Goal: Book appointment/travel/reservation: Book appointment/travel/reservation

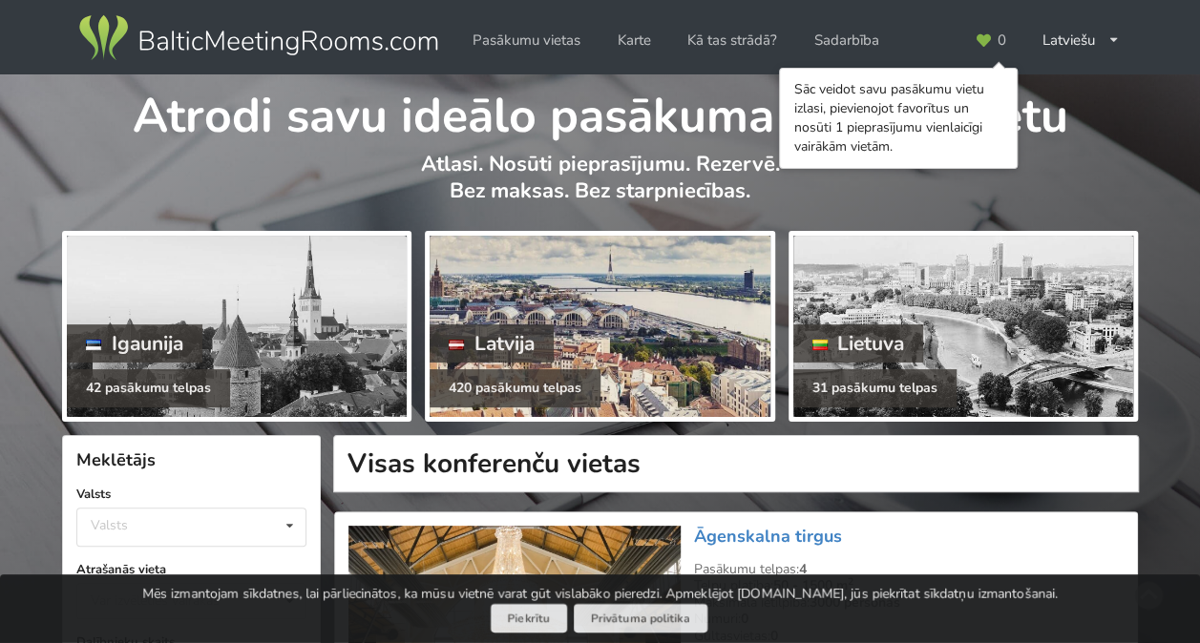
click at [594, 328] on div at bounding box center [600, 326] width 340 height 181
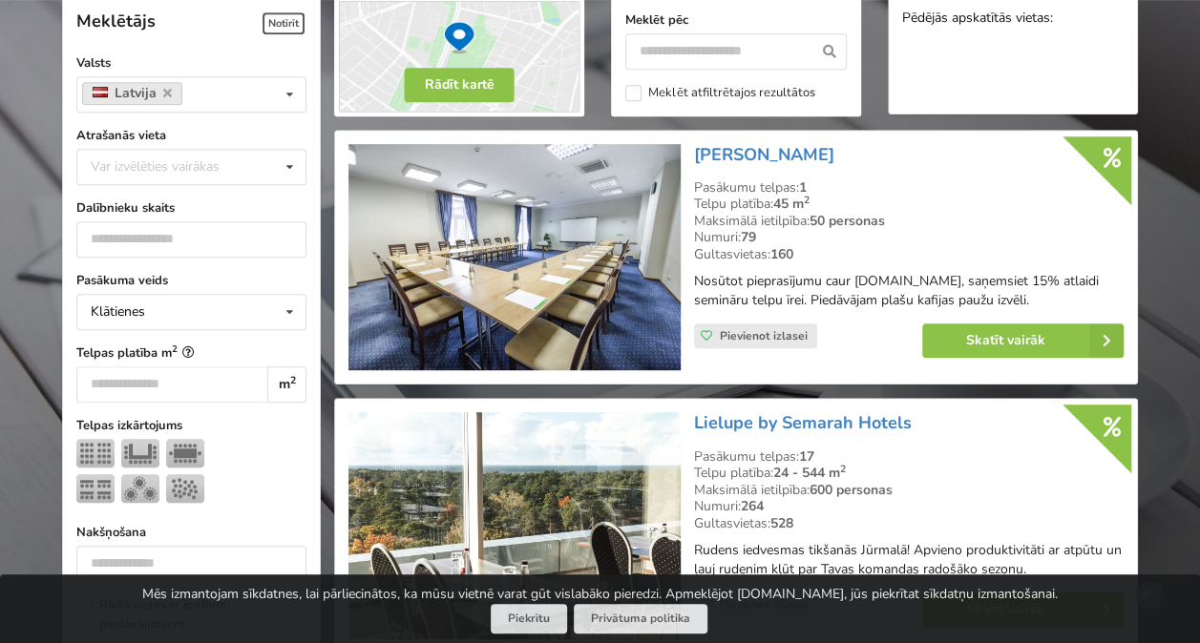
scroll to position [477, 0]
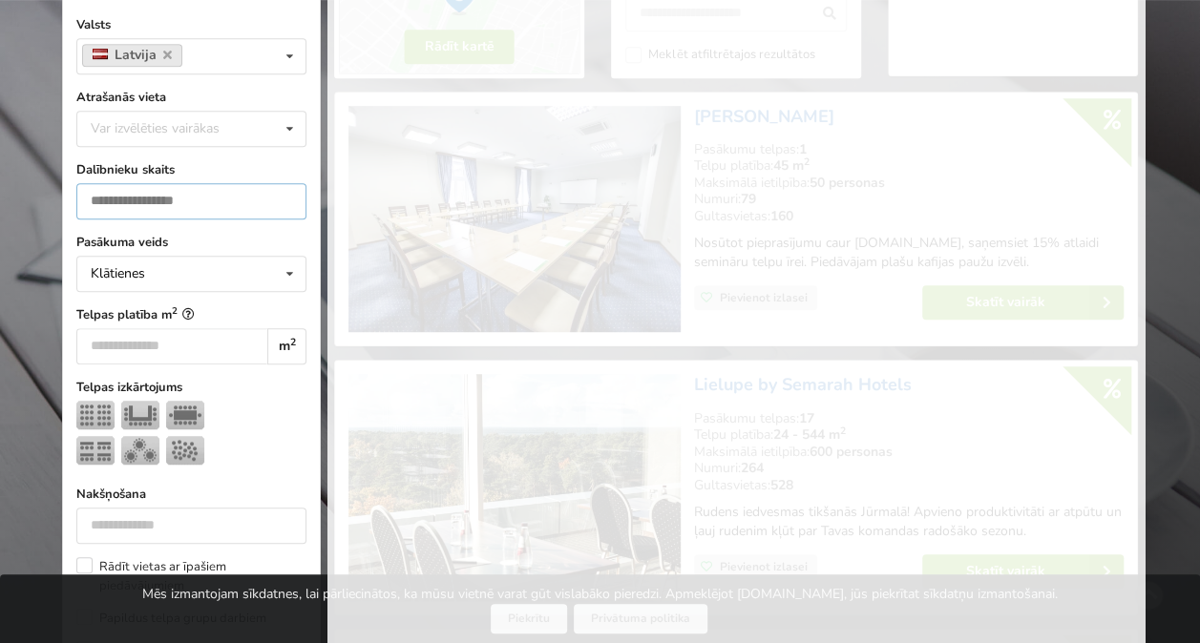
type input "*"
click at [284, 206] on input "*" at bounding box center [191, 201] width 230 height 36
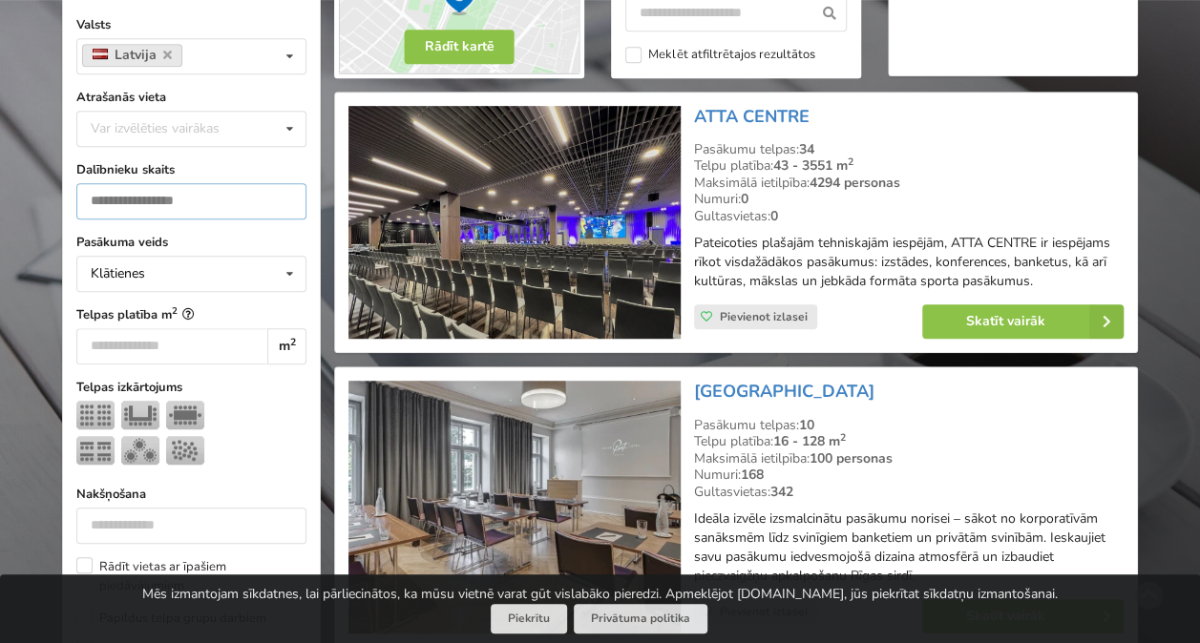
scroll to position [428, 0]
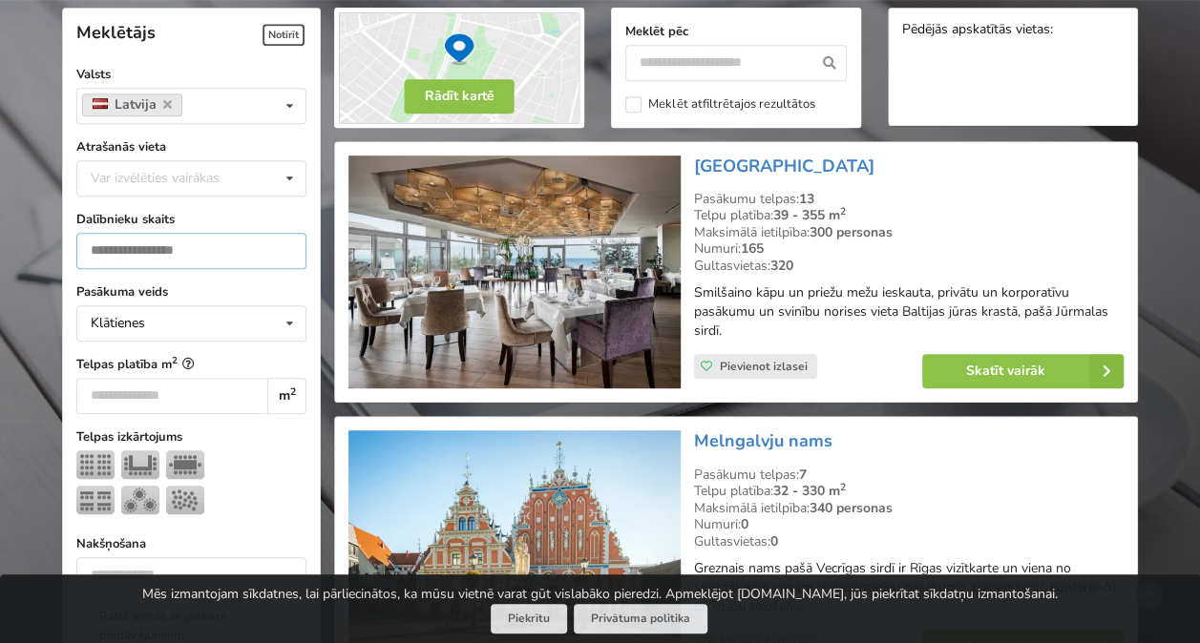
type input "***"
click at [238, 494] on div at bounding box center [191, 486] width 230 height 71
click at [292, 174] on icon at bounding box center [290, 178] width 28 height 35
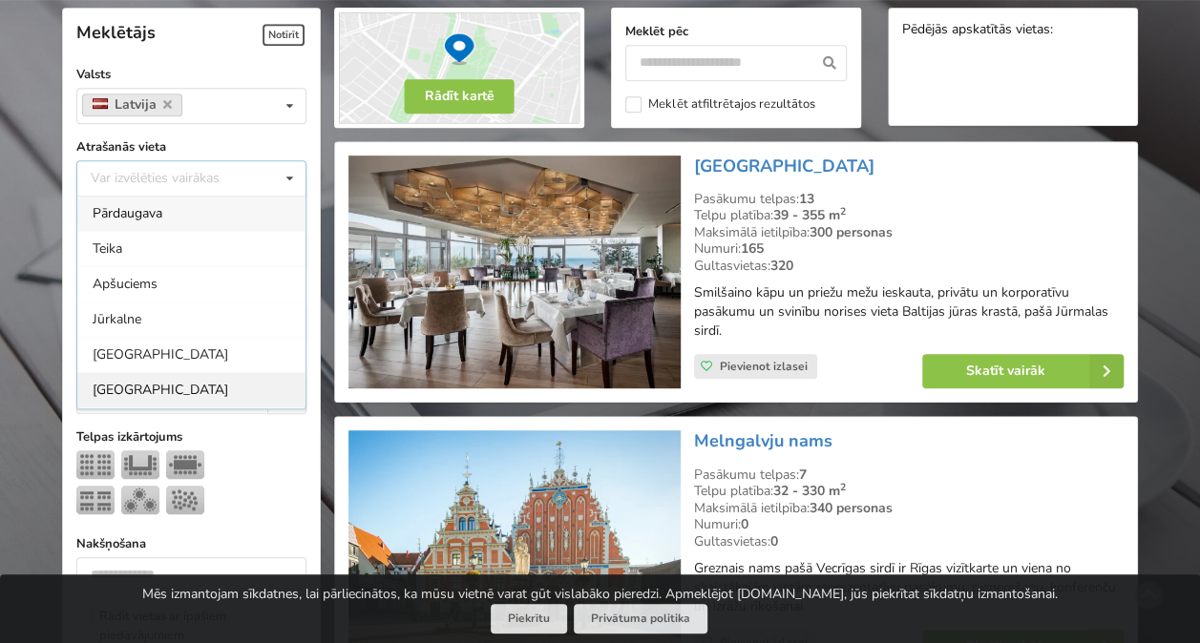
click at [155, 384] on div "[GEOGRAPHIC_DATA]" at bounding box center [191, 389] width 228 height 35
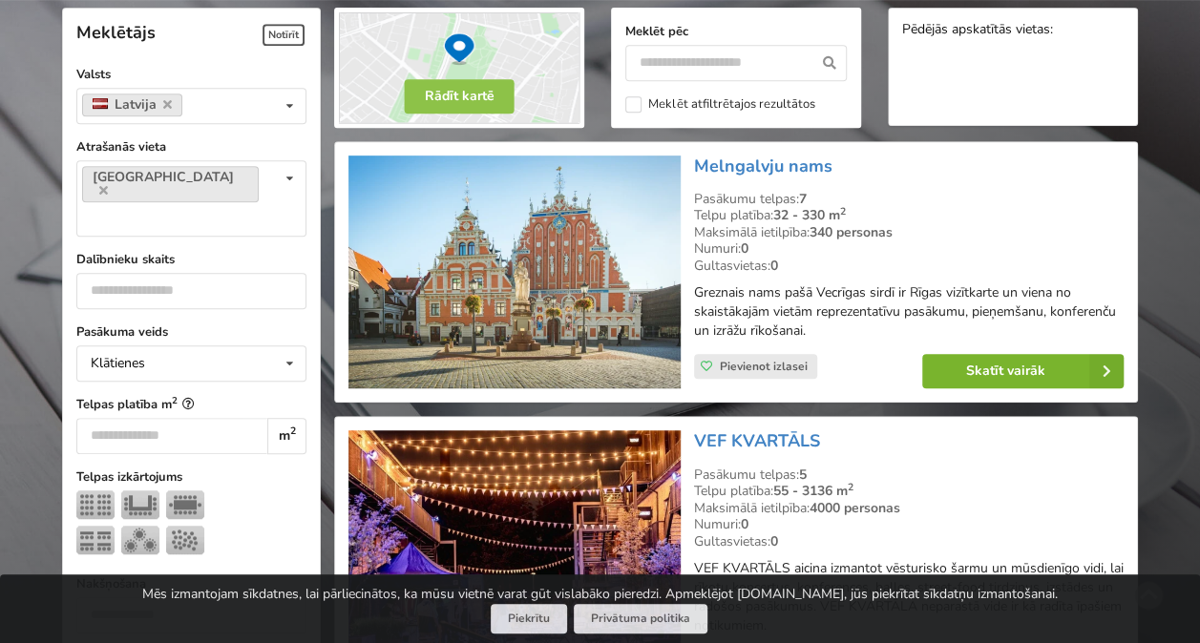
click at [1035, 364] on link "Skatīt vairāk" at bounding box center [1022, 371] width 201 height 34
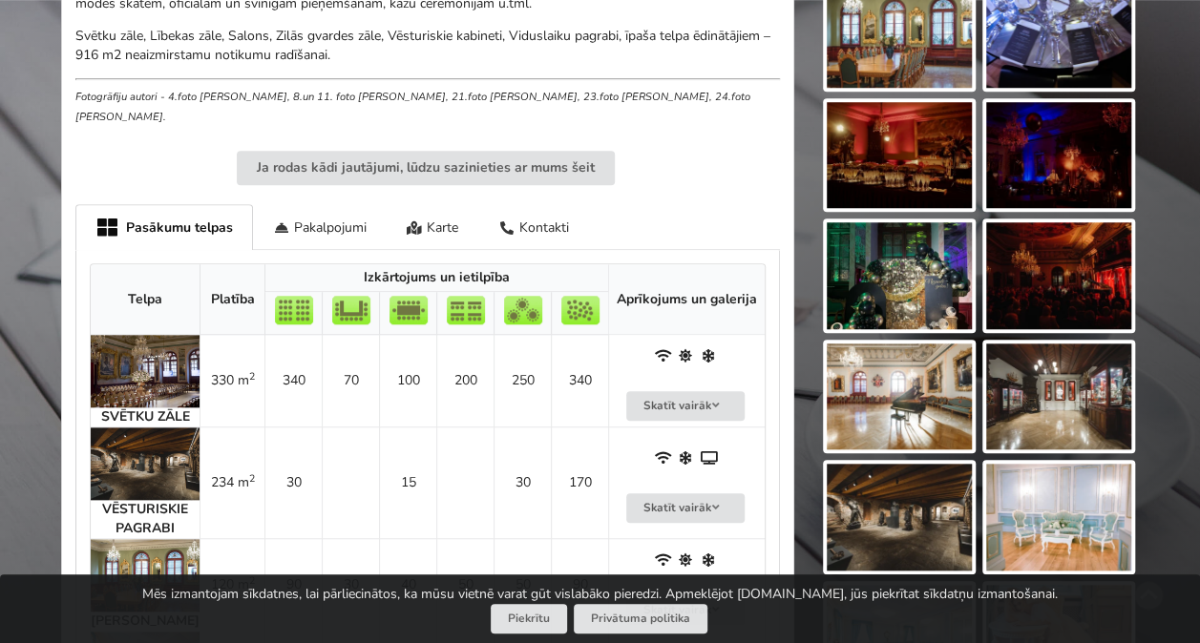
scroll to position [764, 0]
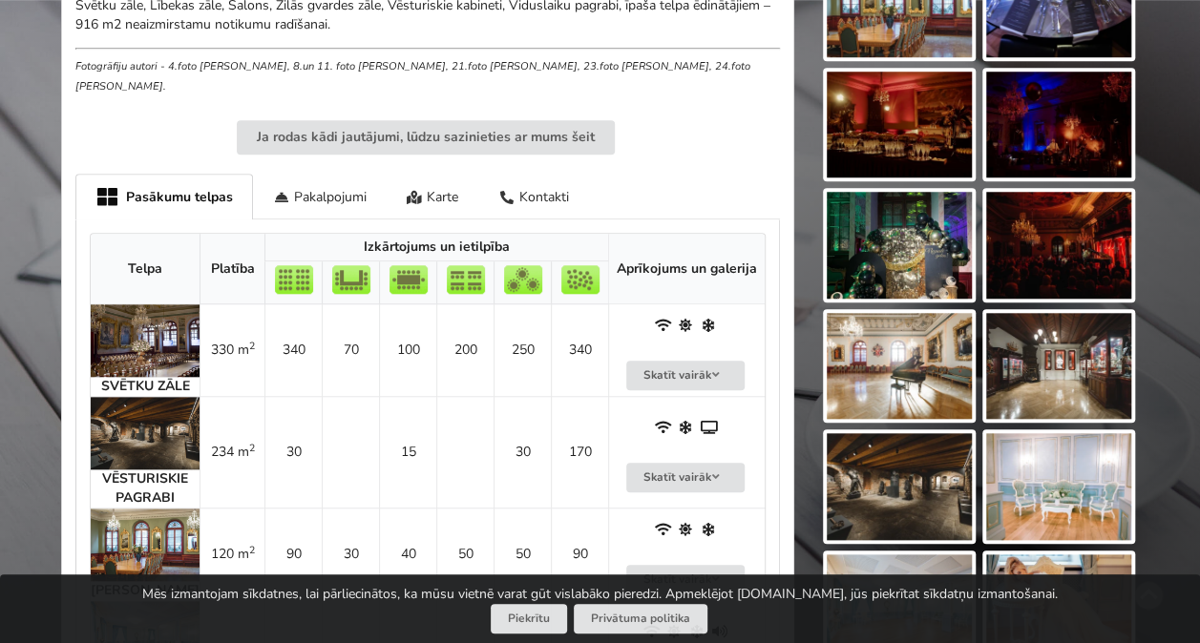
click at [132, 322] on img at bounding box center [145, 341] width 109 height 73
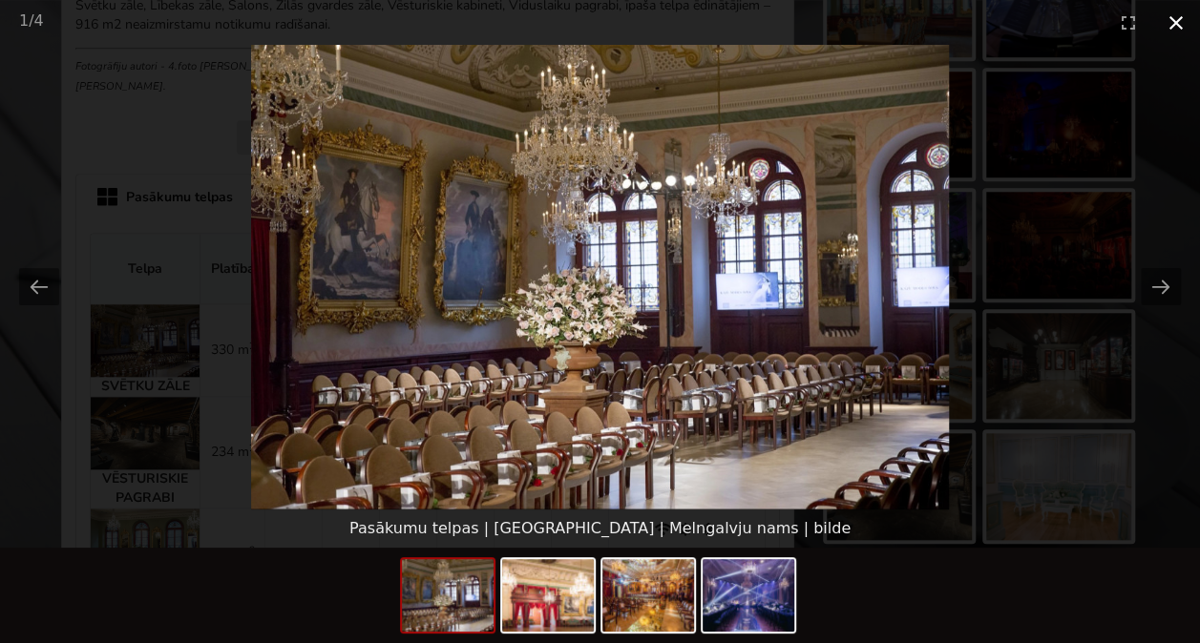
drag, startPoint x: 1172, startPoint y: 16, endPoint x: 1147, endPoint y: 32, distance: 29.1
click at [1172, 17] on button "Close gallery" at bounding box center [1176, 22] width 48 height 45
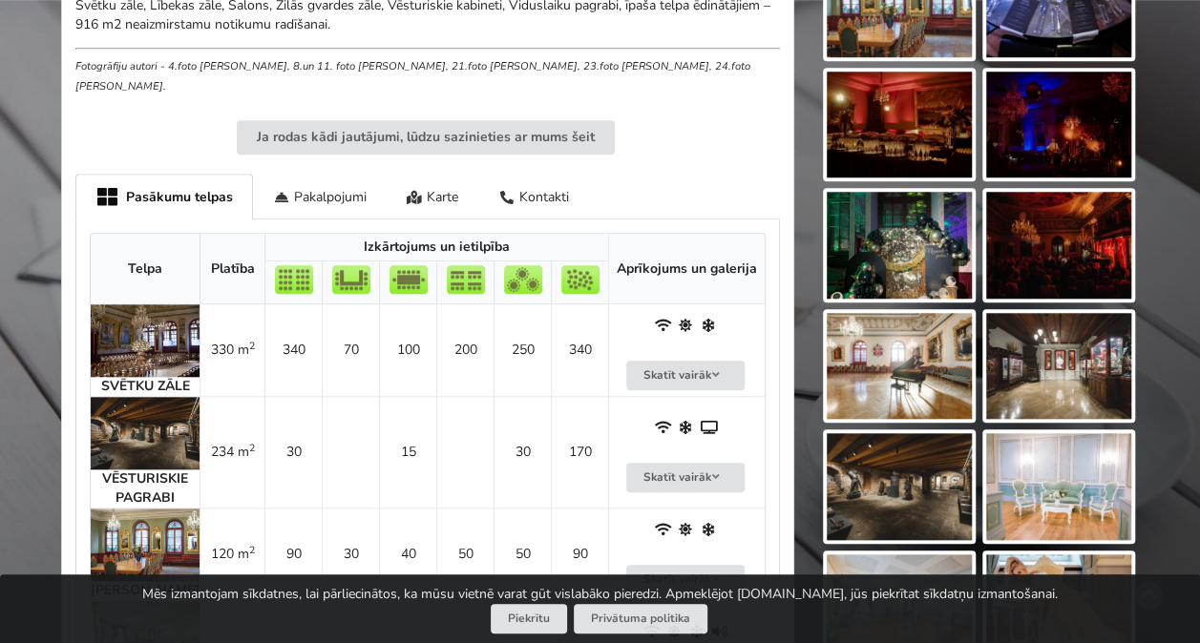
click at [128, 414] on img at bounding box center [145, 433] width 109 height 73
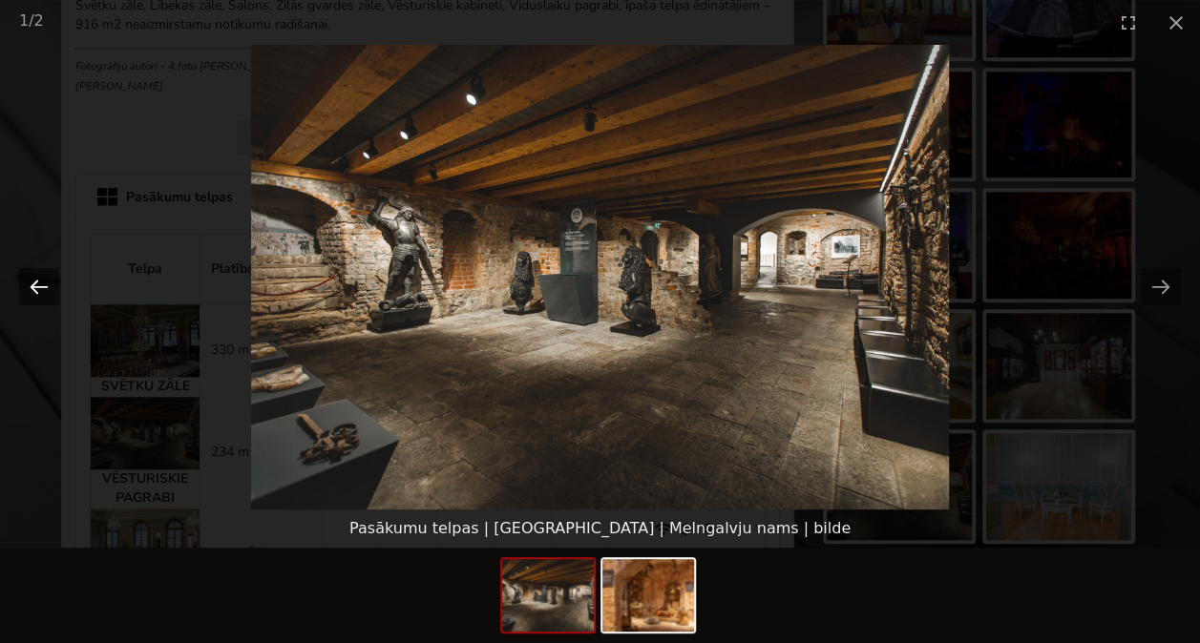
drag, startPoint x: 37, startPoint y: 284, endPoint x: 55, endPoint y: 283, distance: 18.2
click at [44, 283] on button "Previous slide" at bounding box center [39, 286] width 40 height 37
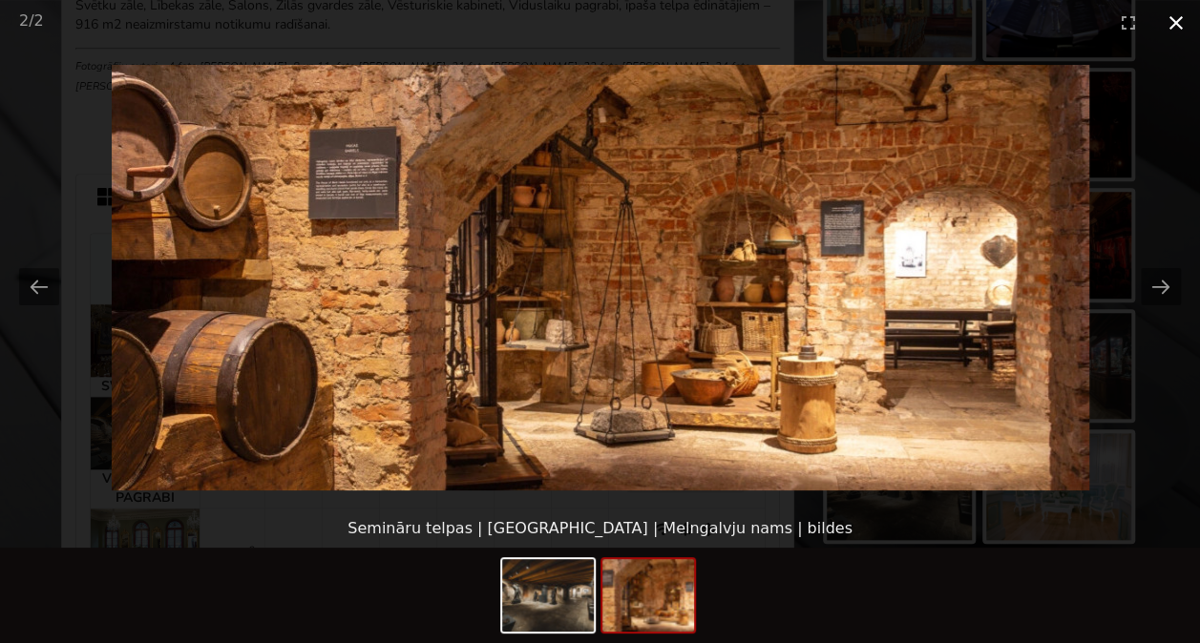
click at [1180, 23] on button "Close gallery" at bounding box center [1176, 22] width 48 height 45
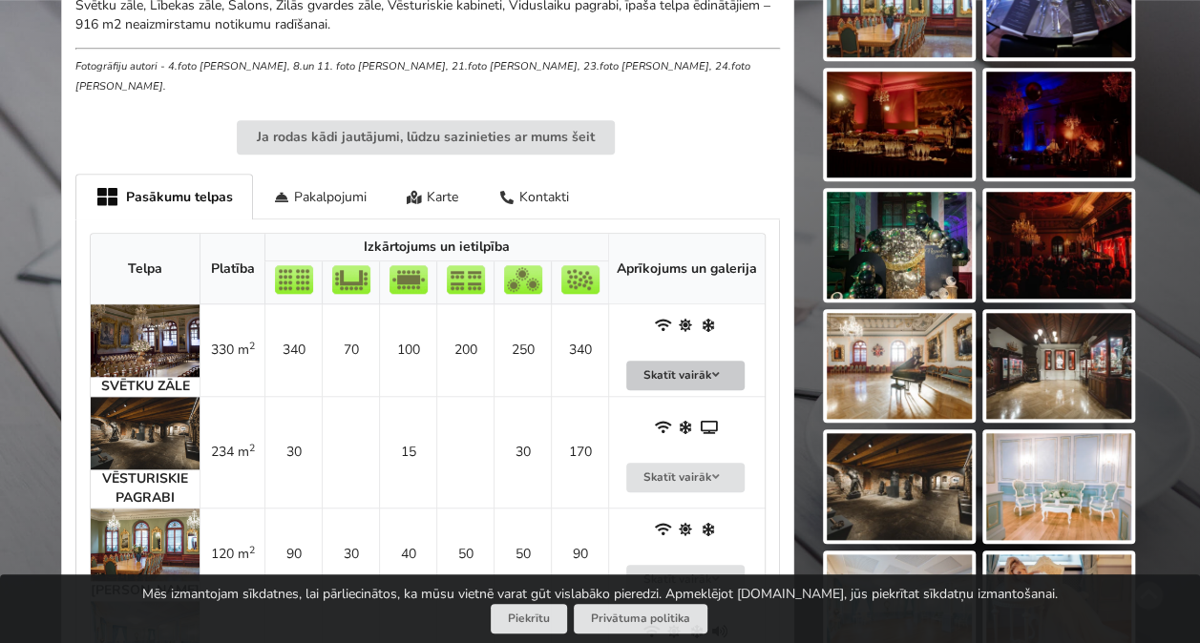
click at [699, 361] on button "Skatīt vairāk" at bounding box center [685, 376] width 118 height 30
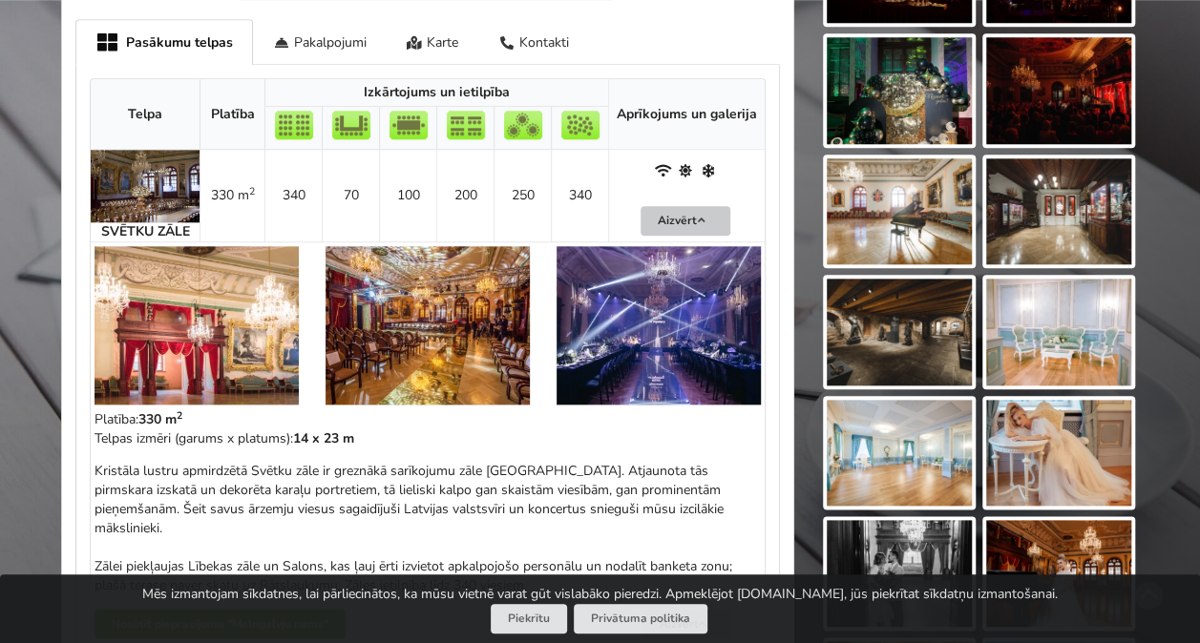
scroll to position [955, 0]
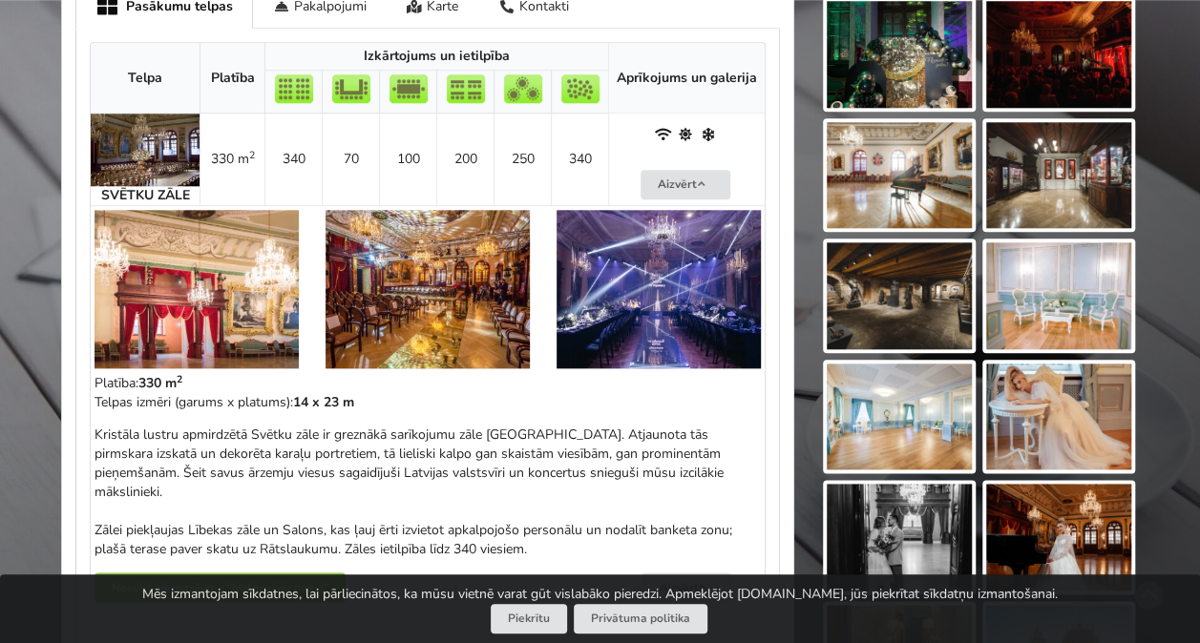
click at [647, 281] on img at bounding box center [659, 289] width 204 height 158
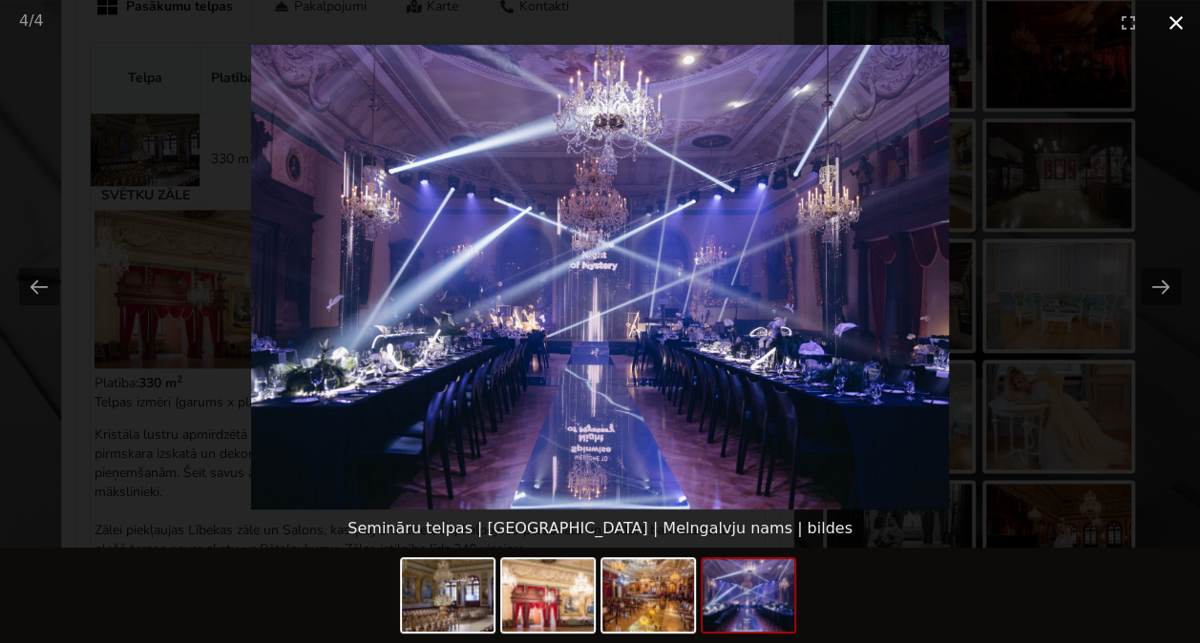
drag, startPoint x: 1175, startPoint y: 20, endPoint x: 1163, endPoint y: 29, distance: 15.1
click at [1173, 21] on button "Close gallery" at bounding box center [1176, 22] width 48 height 45
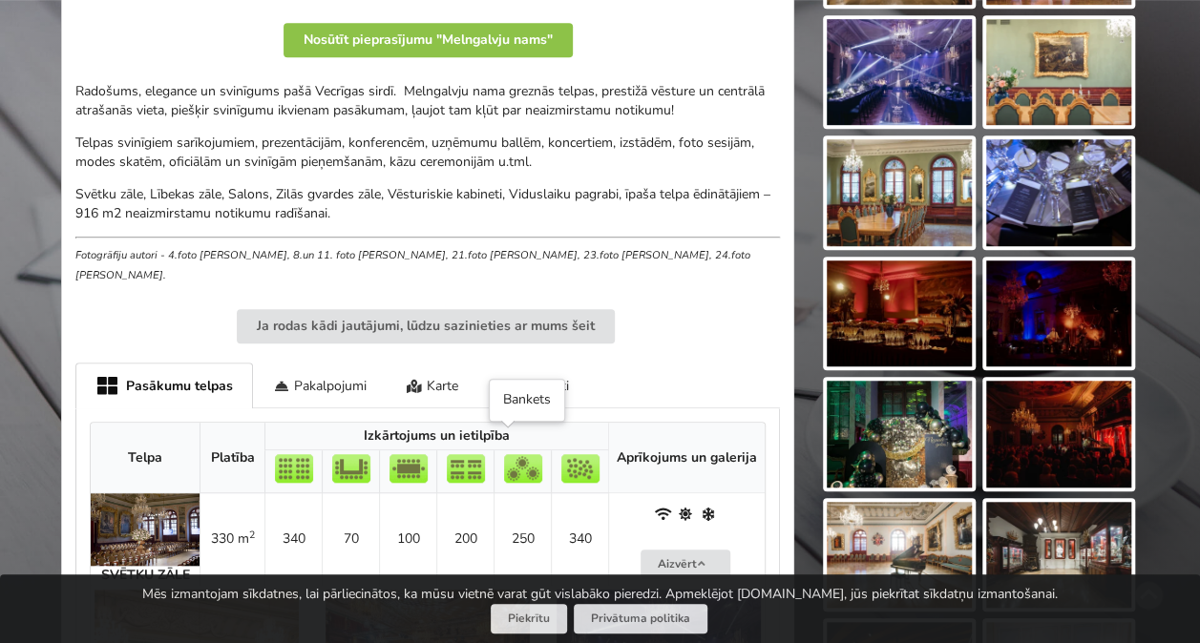
scroll to position [573, 0]
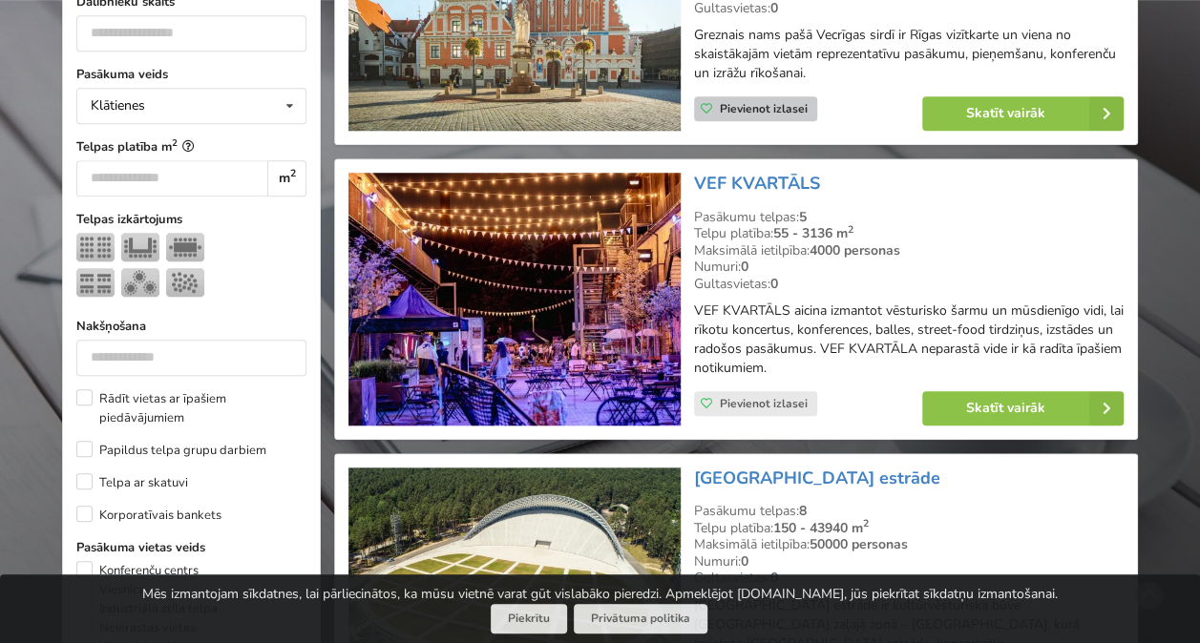
scroll to position [714, 0]
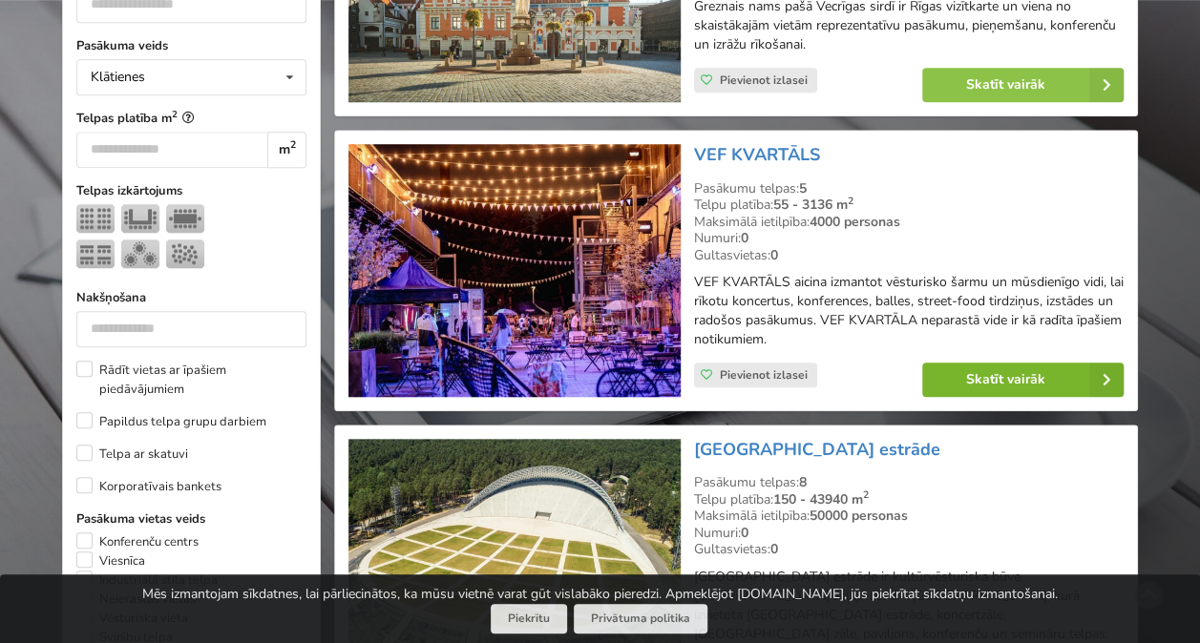
click at [1012, 369] on link "Skatīt vairāk" at bounding box center [1022, 380] width 201 height 34
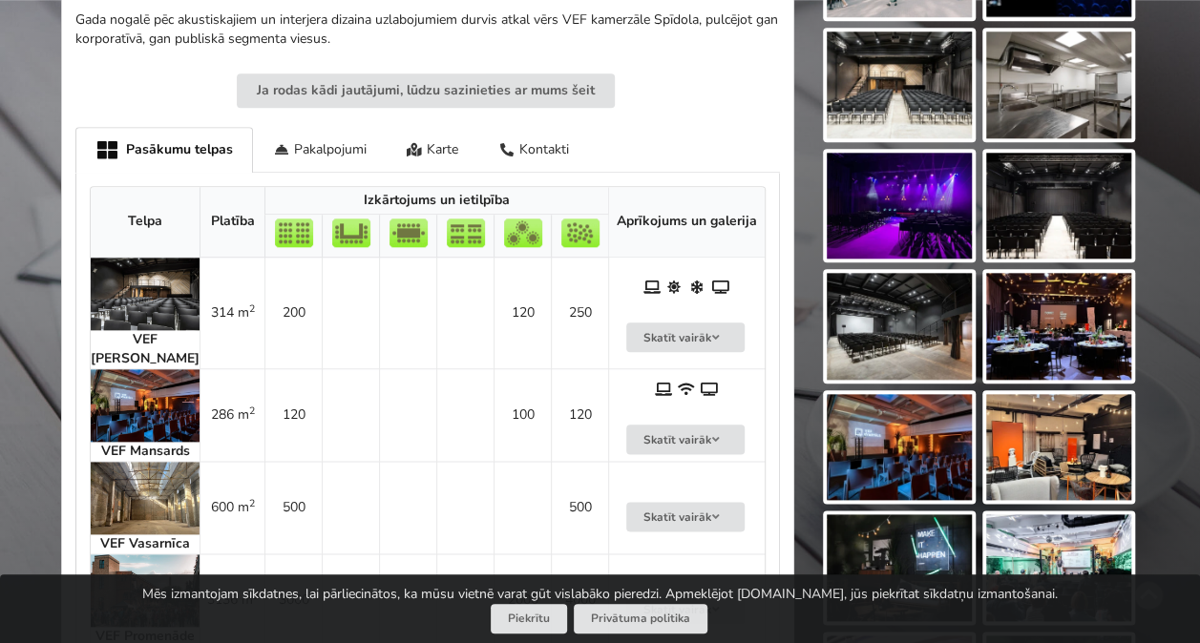
scroll to position [955, 0]
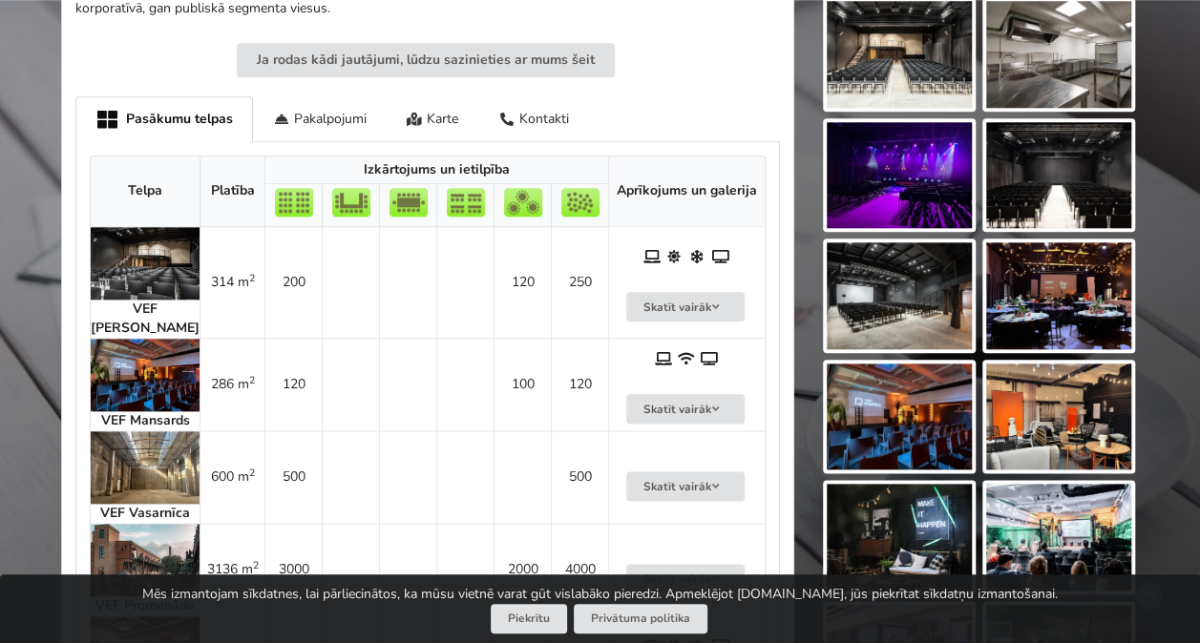
click at [158, 267] on img at bounding box center [145, 263] width 109 height 73
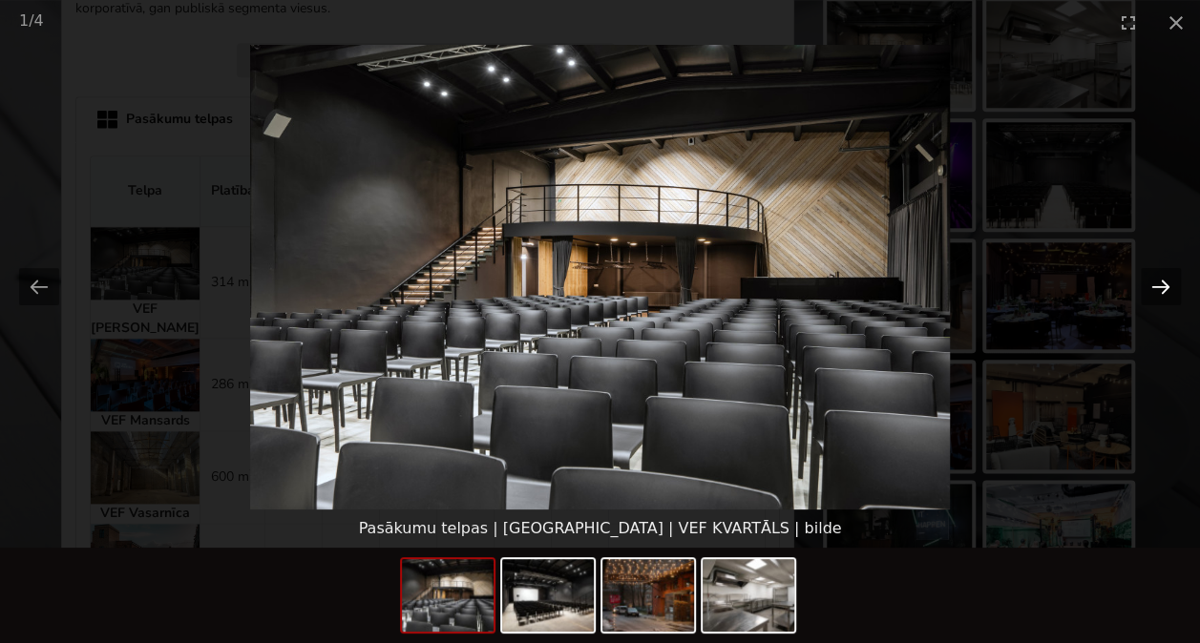
click at [1160, 284] on button "Next slide" at bounding box center [1161, 286] width 40 height 37
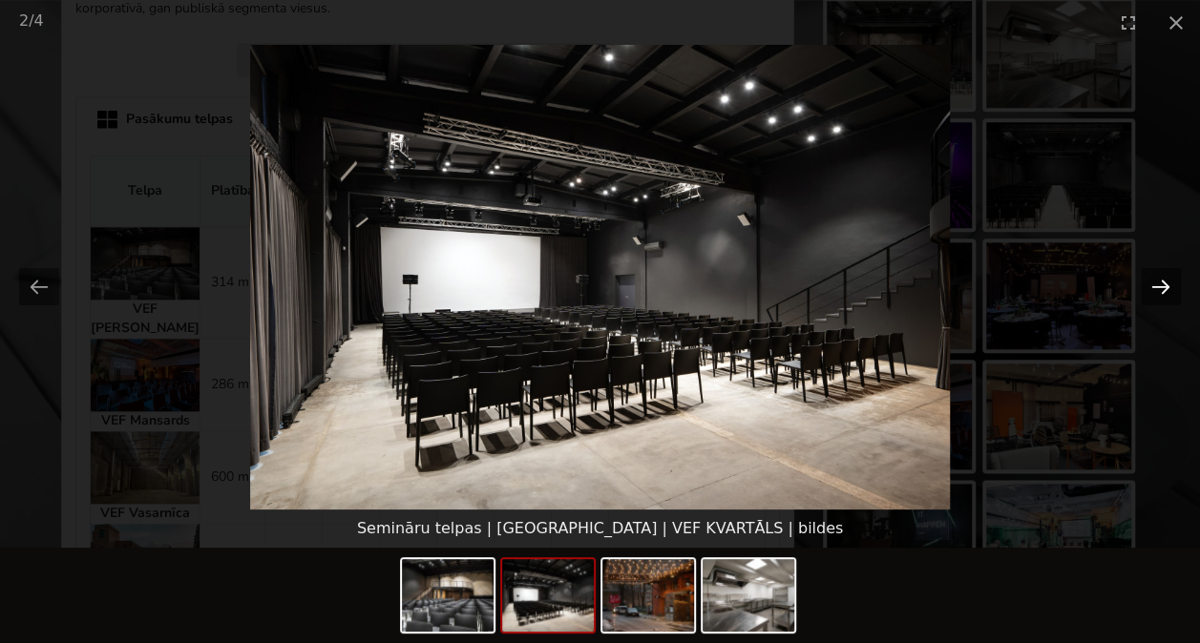
click at [1160, 284] on button "Next slide" at bounding box center [1161, 286] width 40 height 37
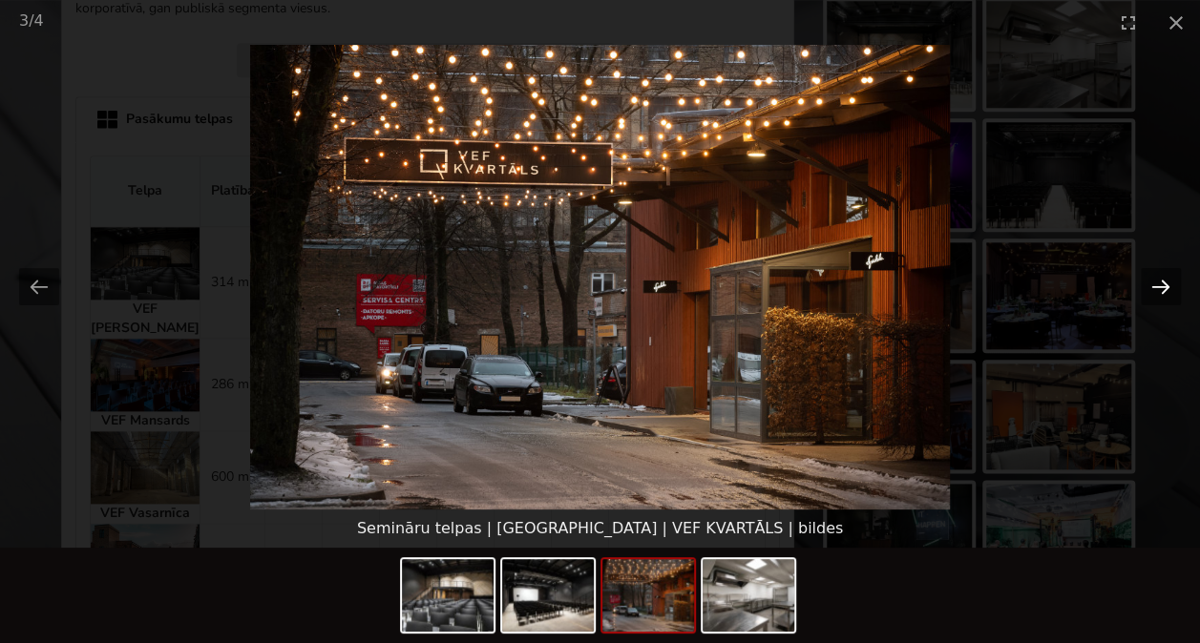
click at [1160, 284] on button "Next slide" at bounding box center [1161, 286] width 40 height 37
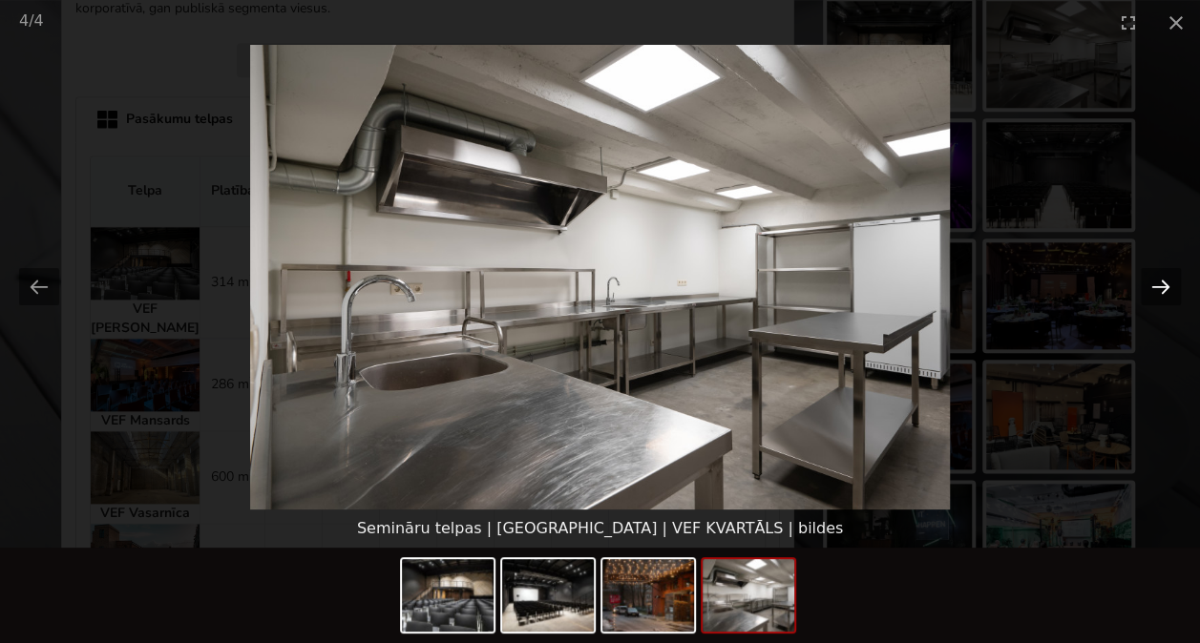
click at [1160, 284] on button "Next slide" at bounding box center [1161, 286] width 40 height 37
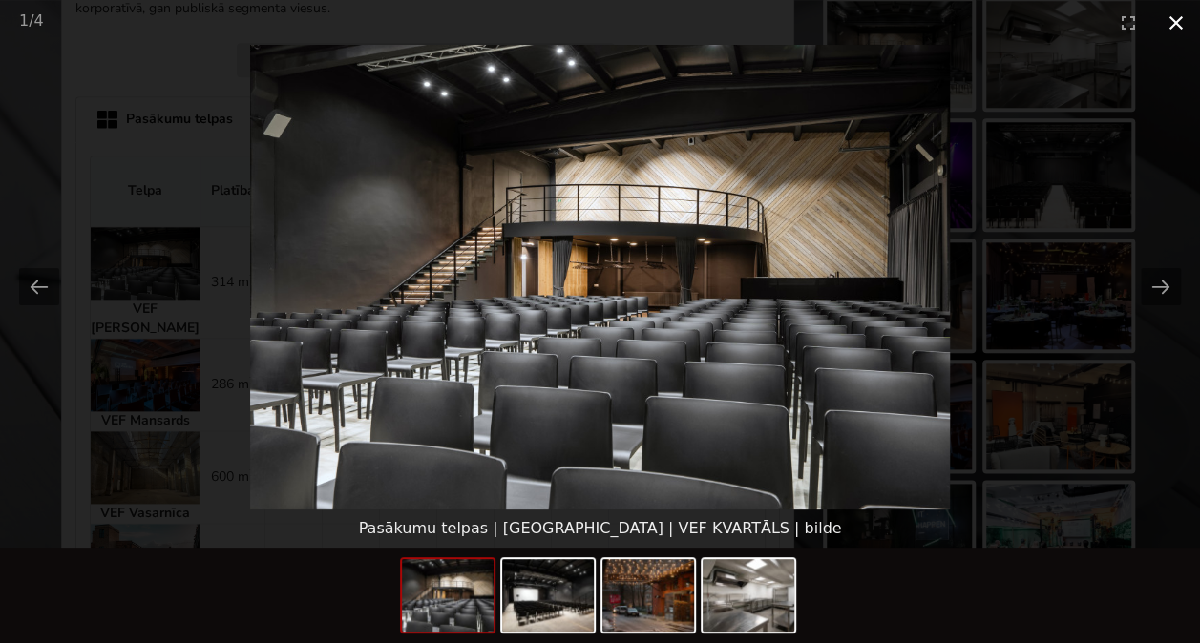
click at [1176, 21] on button "Close gallery" at bounding box center [1176, 22] width 48 height 45
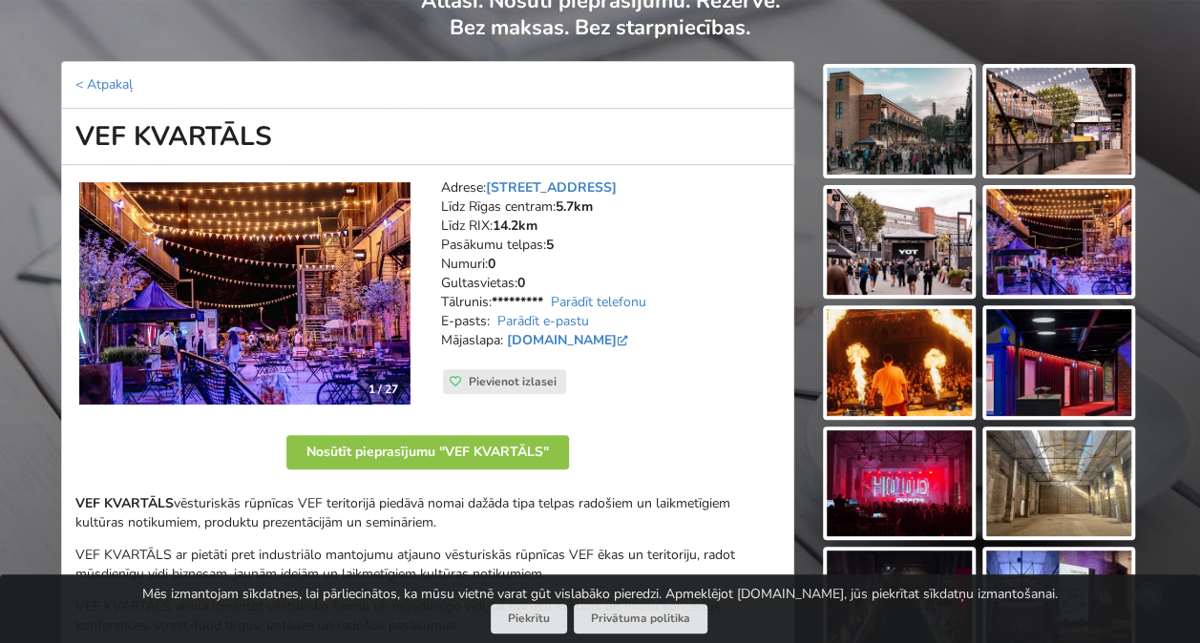
scroll to position [95, 0]
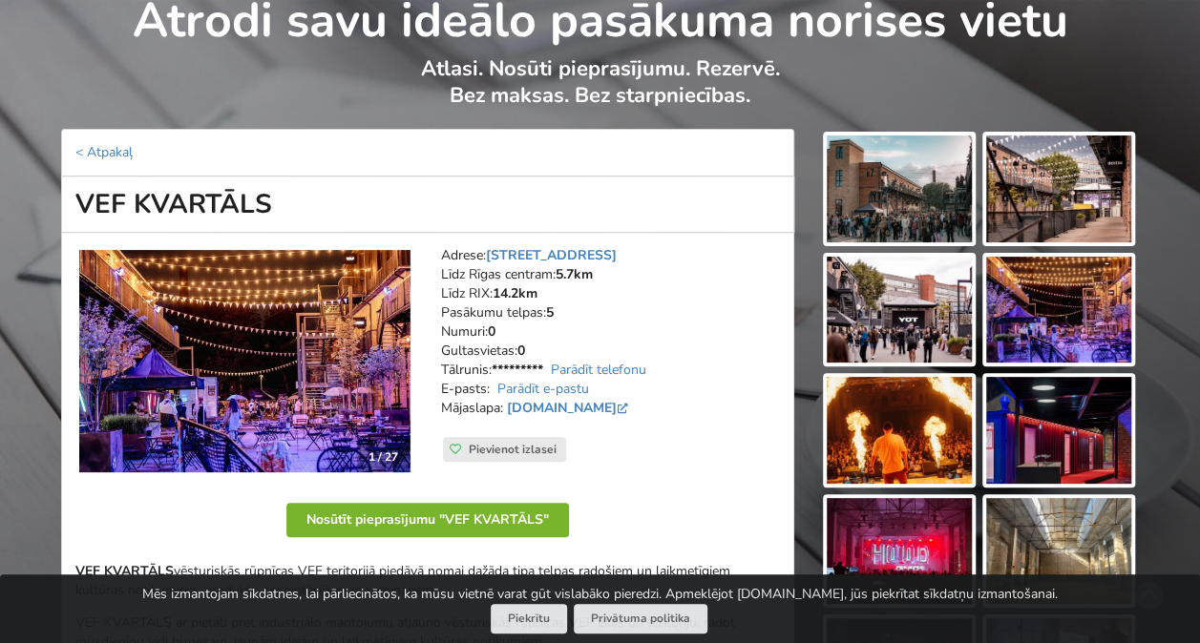
click at [471, 515] on button "Nosūtīt pieprasījumu "VEF KVARTĀLS"" at bounding box center [427, 520] width 283 height 34
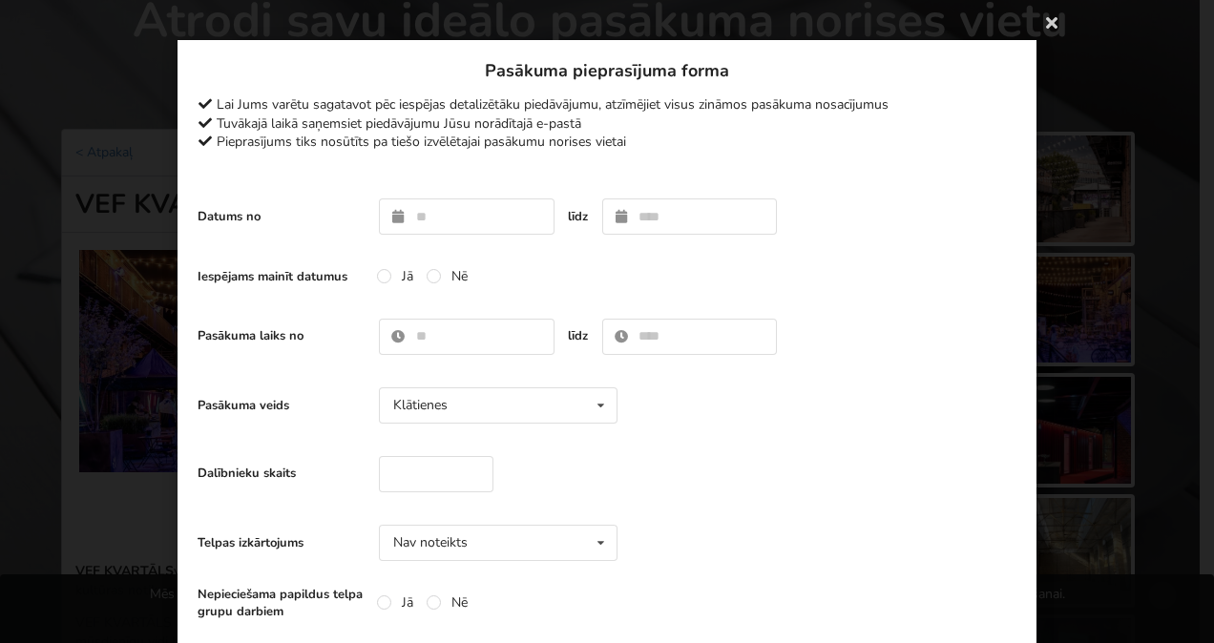
drag, startPoint x: 1042, startPoint y: 15, endPoint x: 1056, endPoint y: 15, distance: 13.4
click at [1044, 16] on icon at bounding box center [1052, 22] width 31 height 31
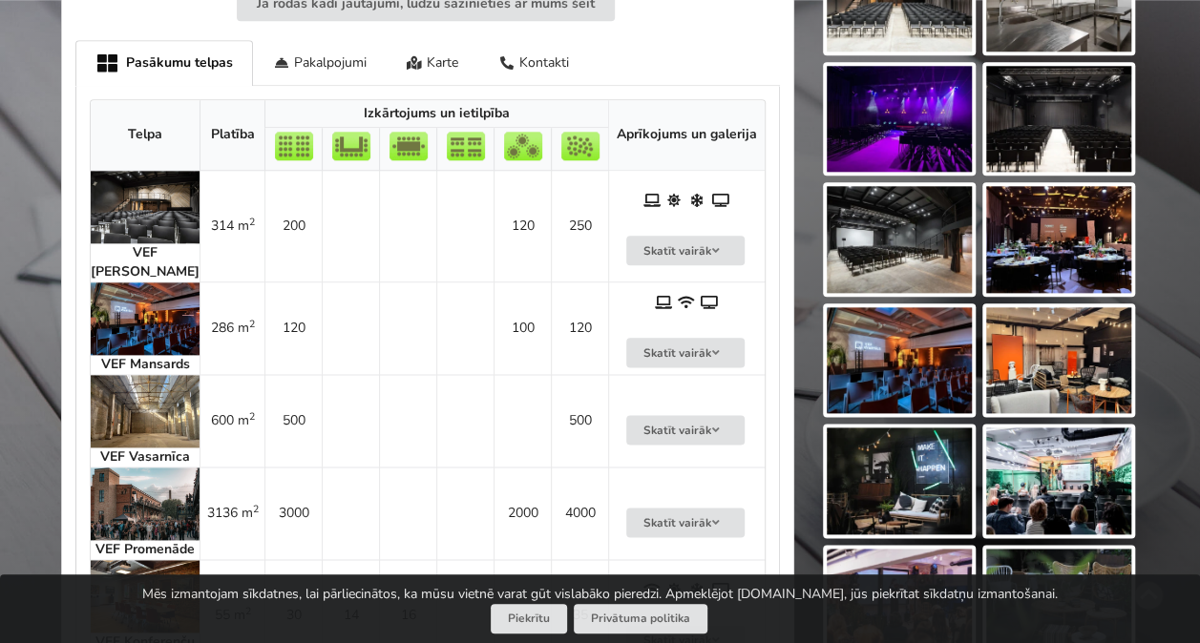
scroll to position [1050, 0]
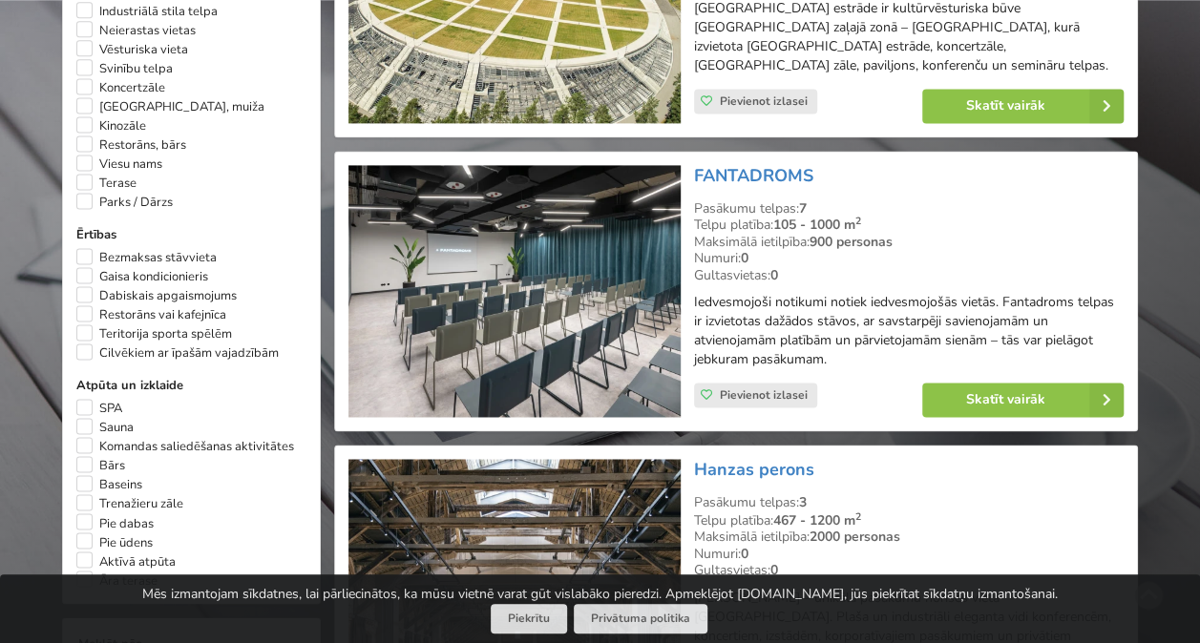
scroll to position [1287, 0]
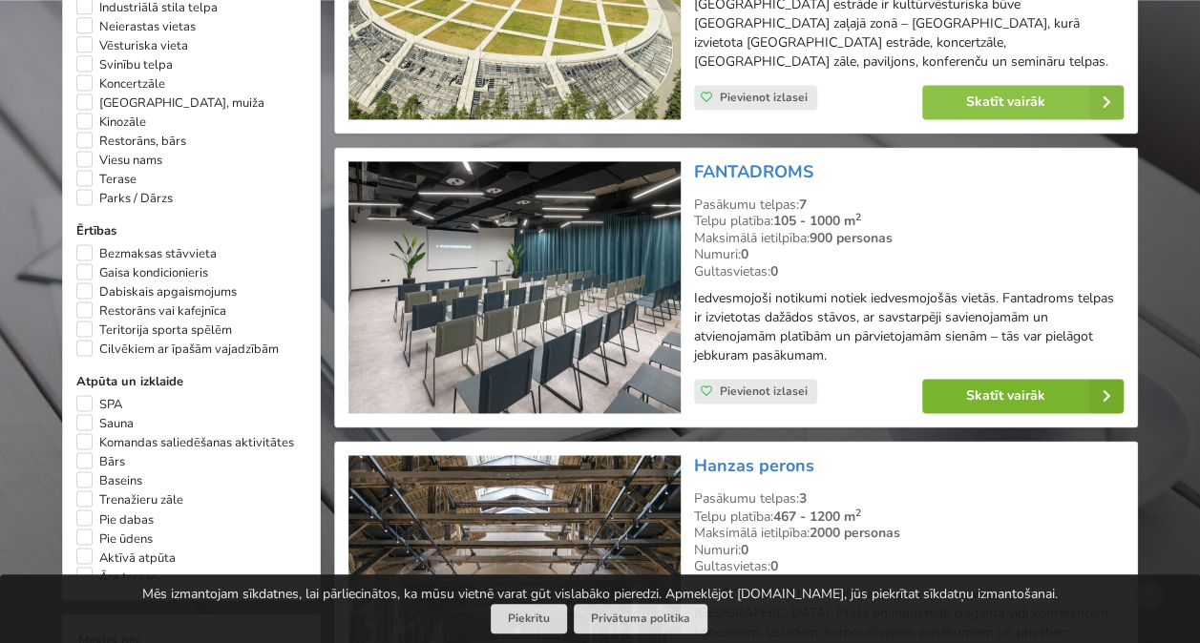
click at [976, 385] on link "Skatīt vairāk" at bounding box center [1022, 396] width 201 height 34
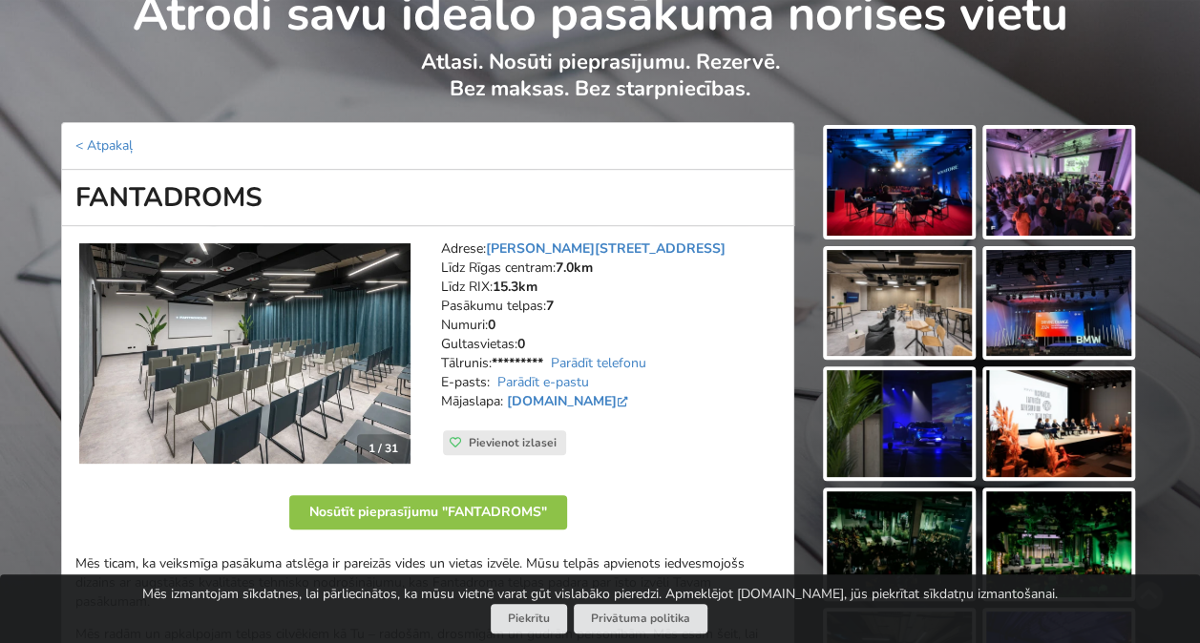
scroll to position [95, 0]
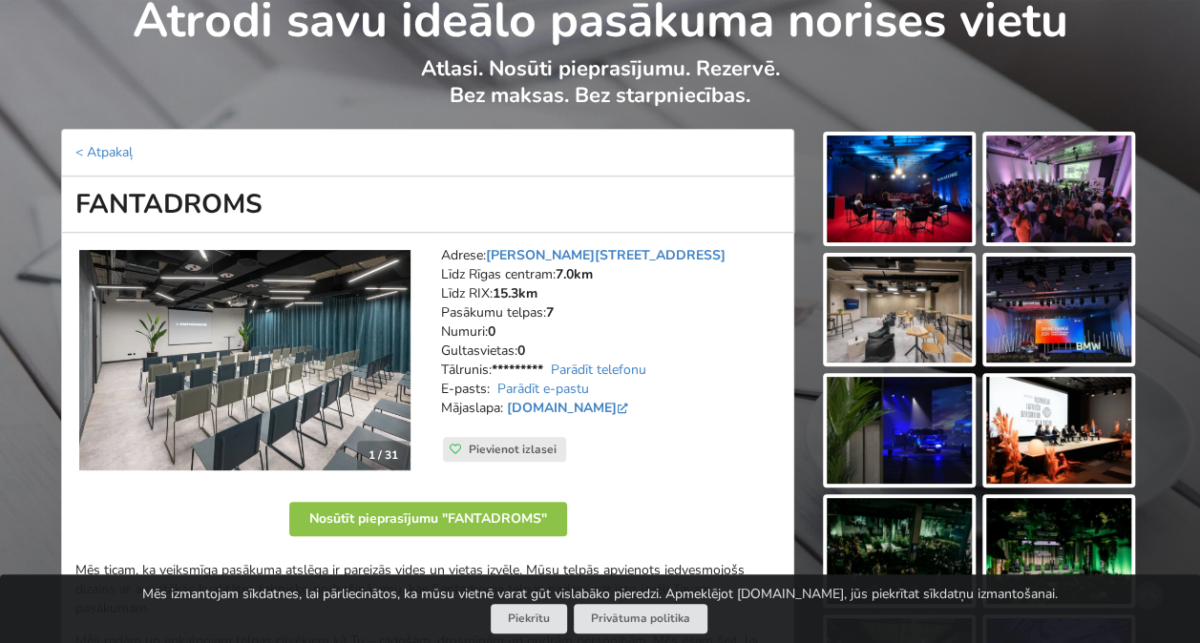
click at [936, 191] on img at bounding box center [899, 189] width 145 height 107
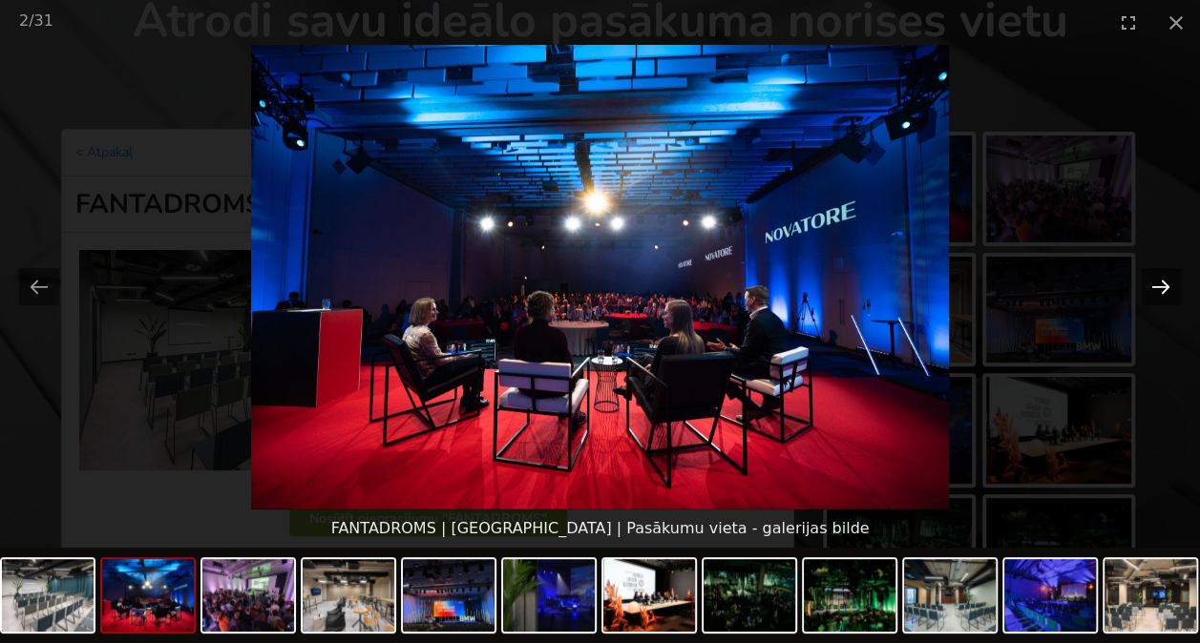
click at [1160, 289] on button "Next slide" at bounding box center [1161, 286] width 40 height 37
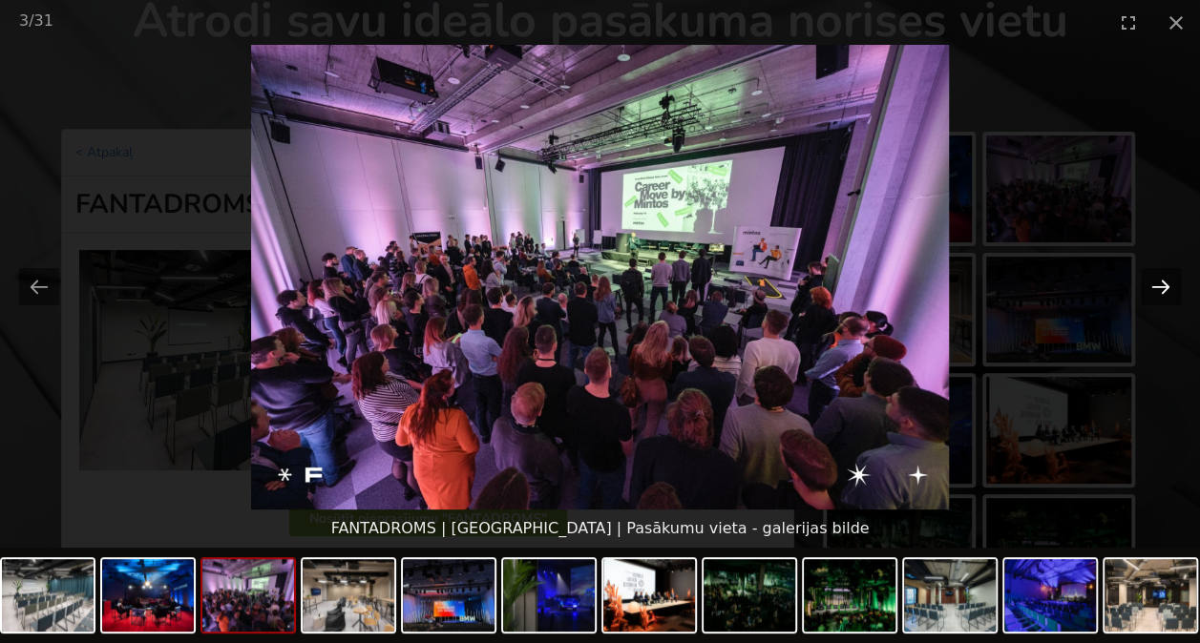
click at [1160, 289] on button "Next slide" at bounding box center [1161, 286] width 40 height 37
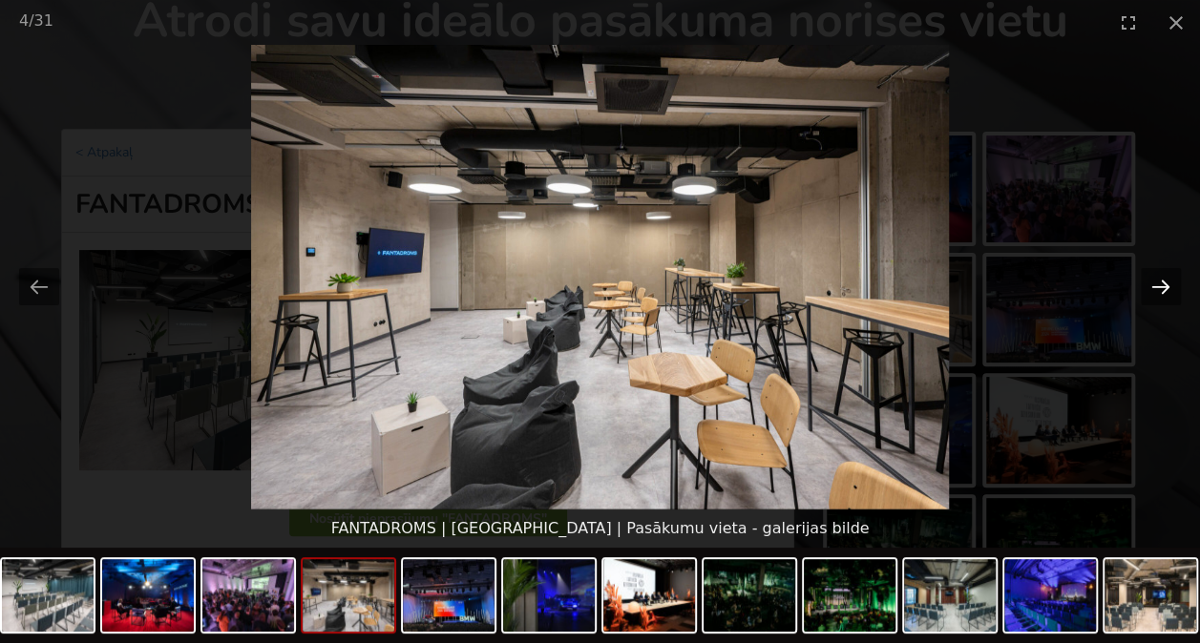
click at [1160, 289] on button "Next slide" at bounding box center [1161, 286] width 40 height 37
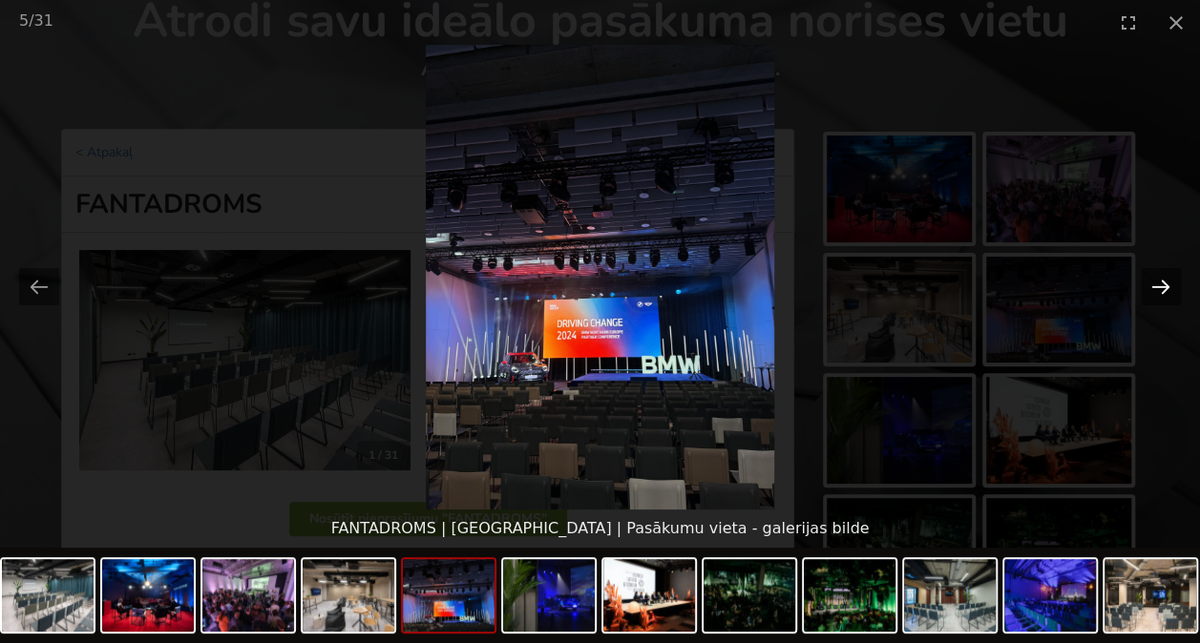
click at [1159, 288] on button "Next slide" at bounding box center [1161, 286] width 40 height 37
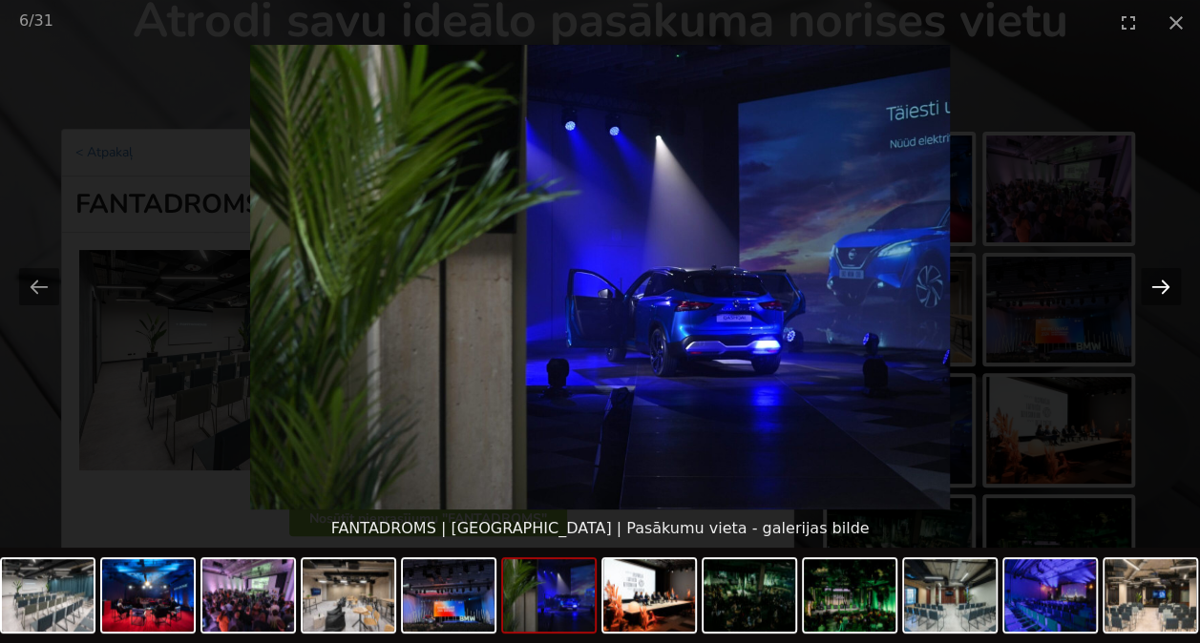
click at [1159, 288] on button "Next slide" at bounding box center [1161, 286] width 40 height 37
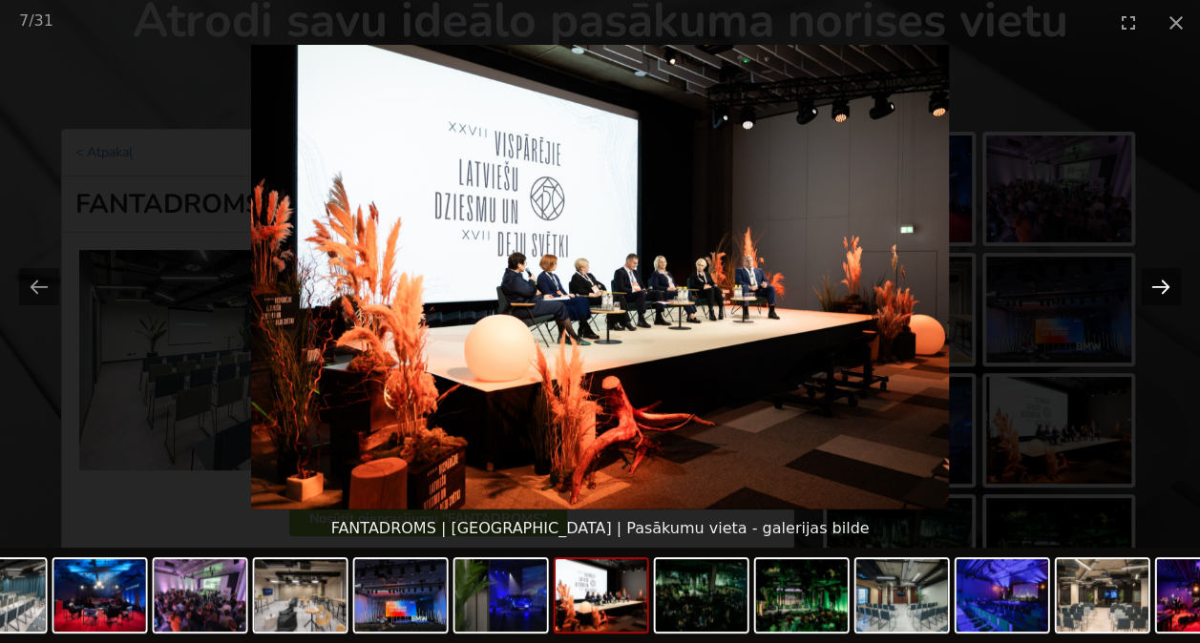
click at [1159, 288] on button "Next slide" at bounding box center [1161, 286] width 40 height 37
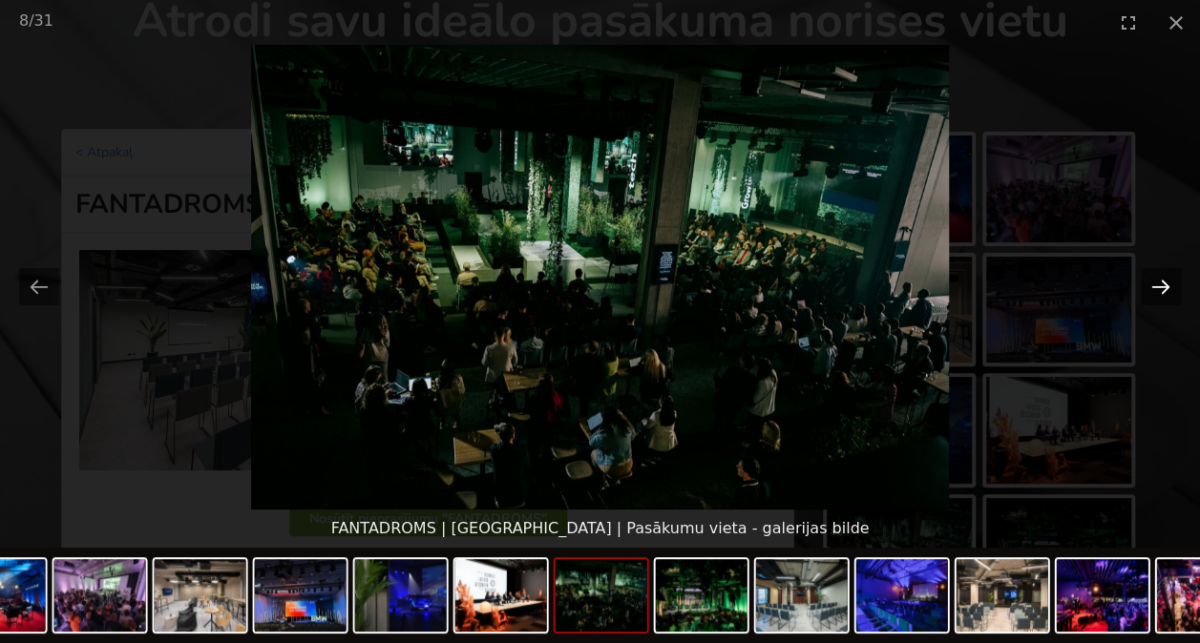
click at [1159, 288] on button "Next slide" at bounding box center [1161, 286] width 40 height 37
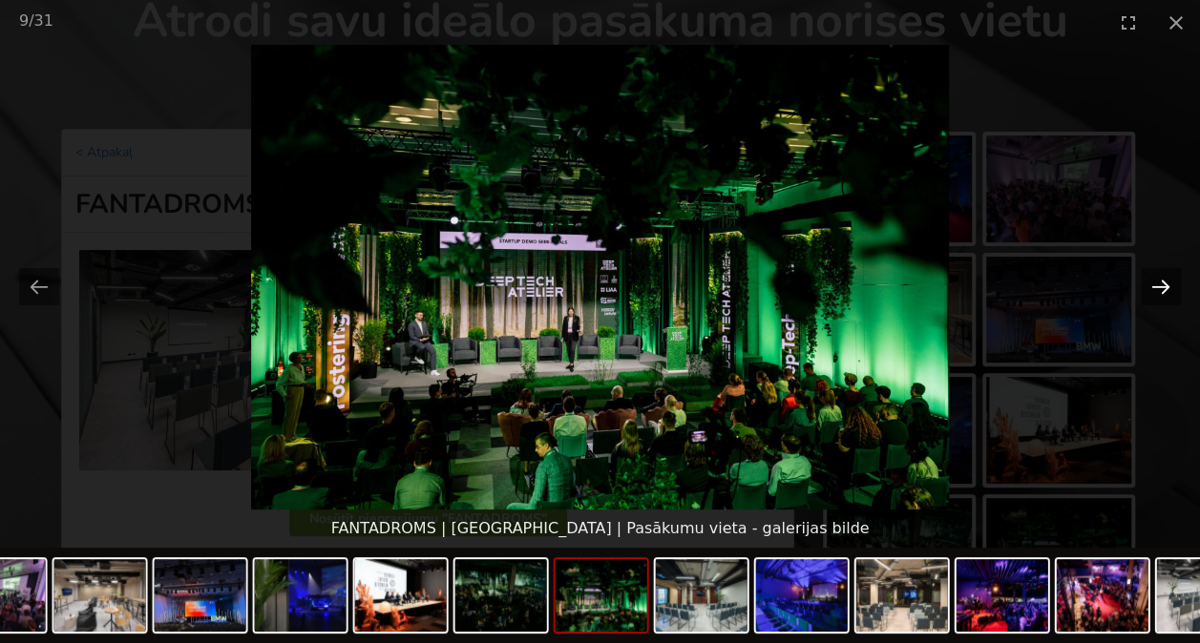
click at [1159, 288] on button "Next slide" at bounding box center [1161, 286] width 40 height 37
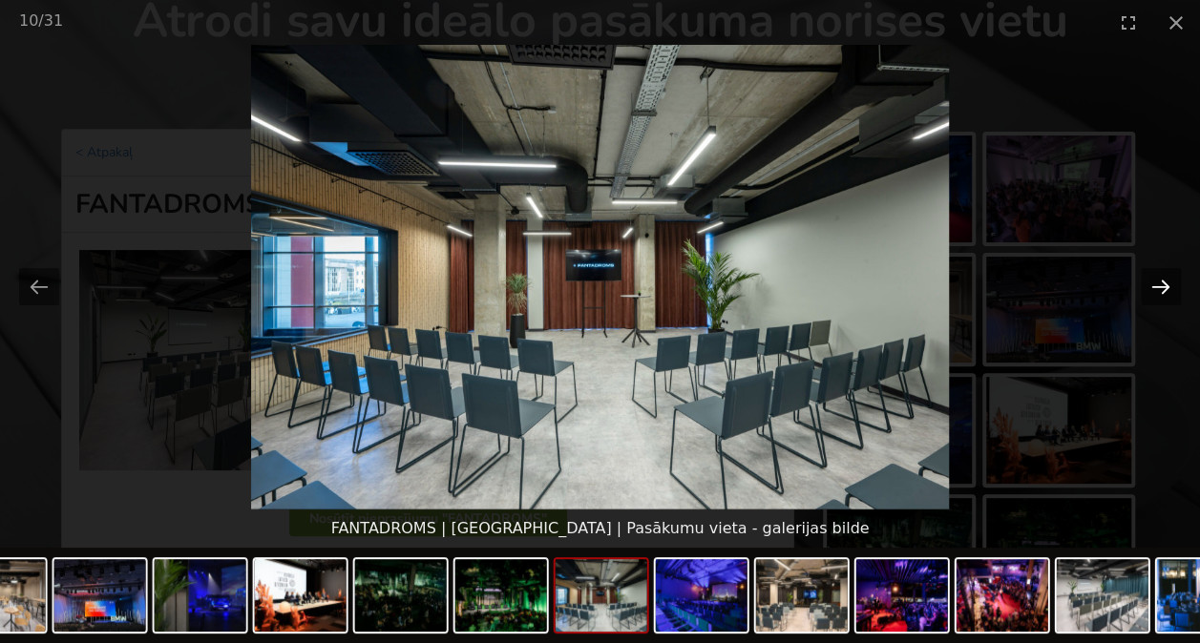
click at [1159, 288] on button "Next slide" at bounding box center [1161, 286] width 40 height 37
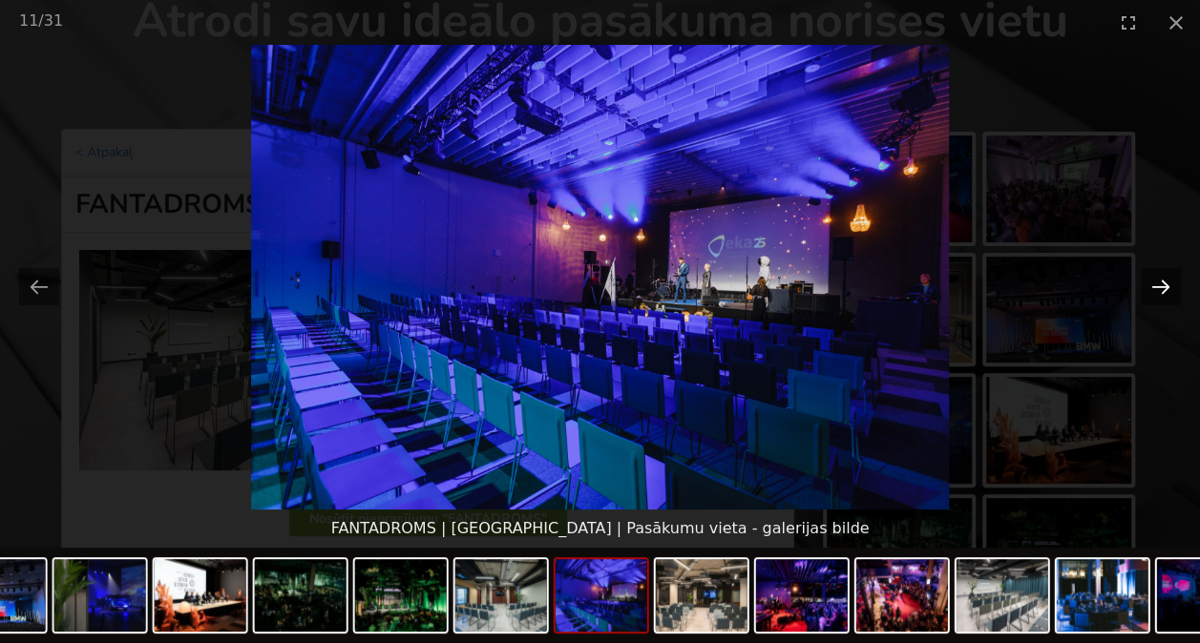
click at [1158, 287] on button "Next slide" at bounding box center [1161, 286] width 40 height 37
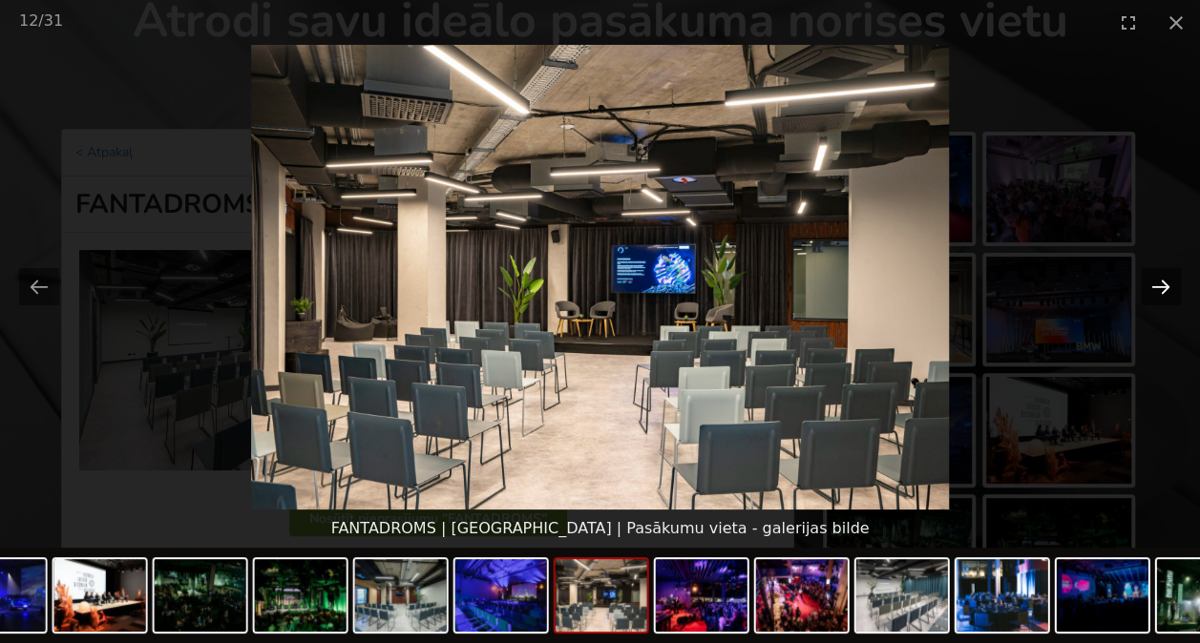
click at [1158, 287] on button "Next slide" at bounding box center [1161, 286] width 40 height 37
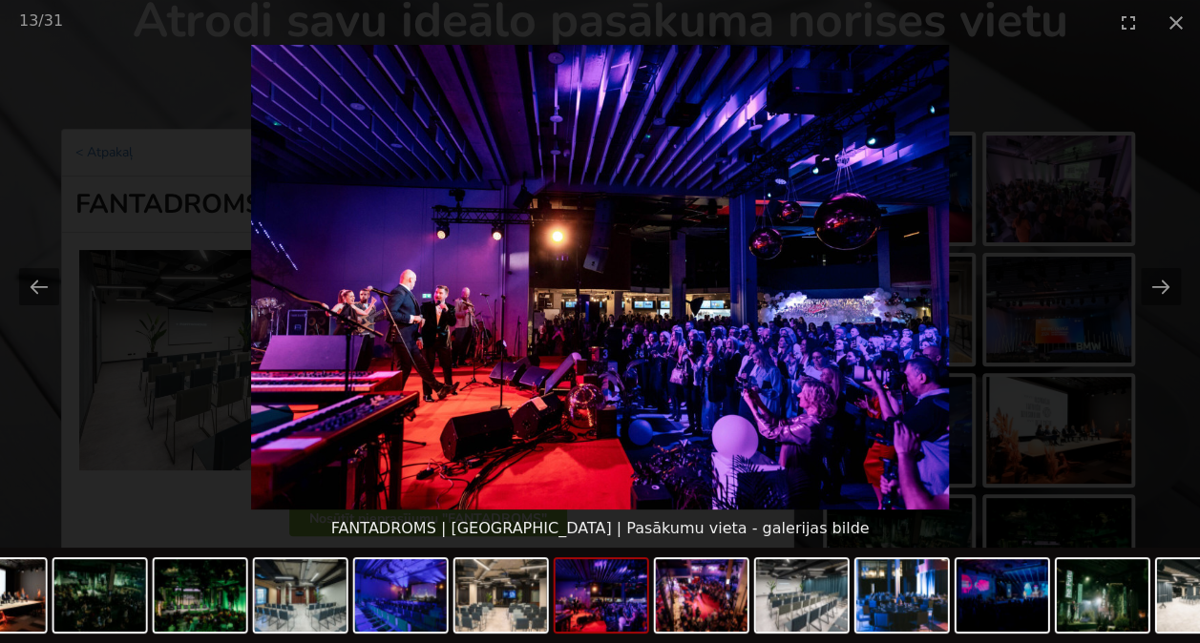
drag, startPoint x: 1170, startPoint y: 25, endPoint x: 1166, endPoint y: 48, distance: 23.4
click at [1167, 42] on button "Close gallery" at bounding box center [1176, 22] width 48 height 45
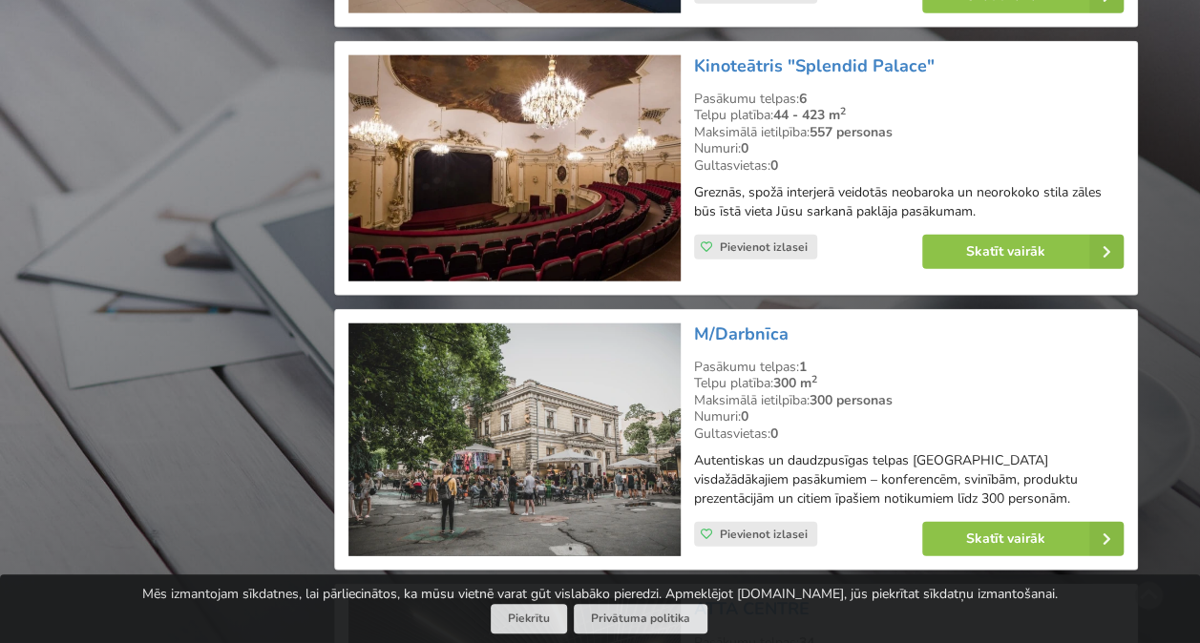
scroll to position [2432, 0]
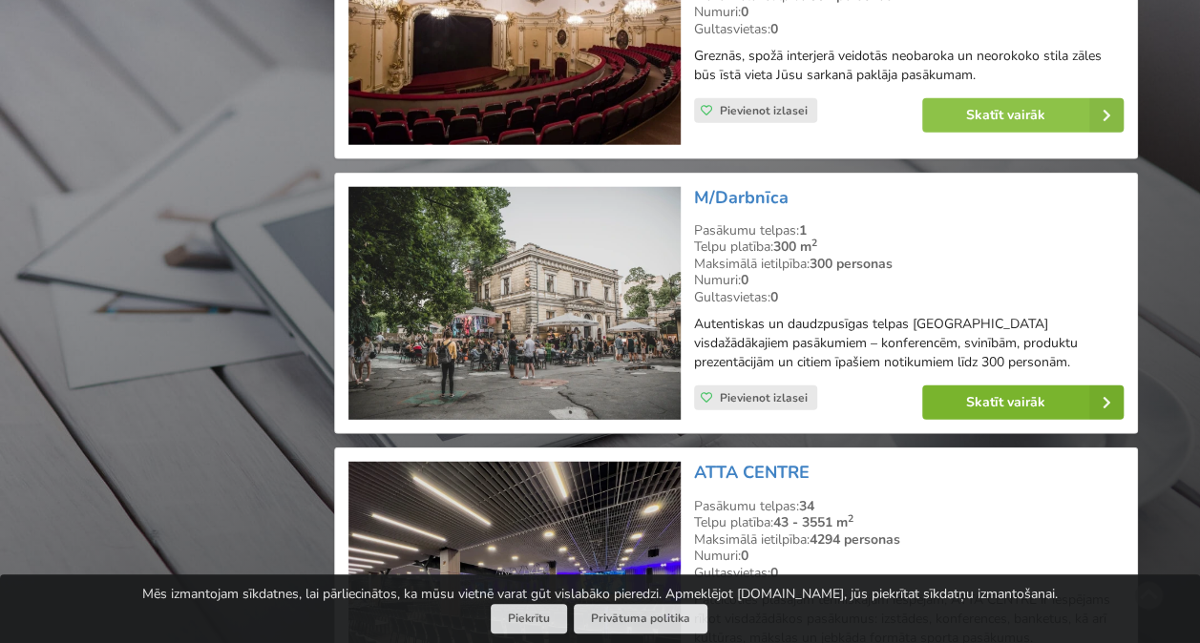
click at [994, 386] on link "Skatīt vairāk" at bounding box center [1022, 403] width 201 height 34
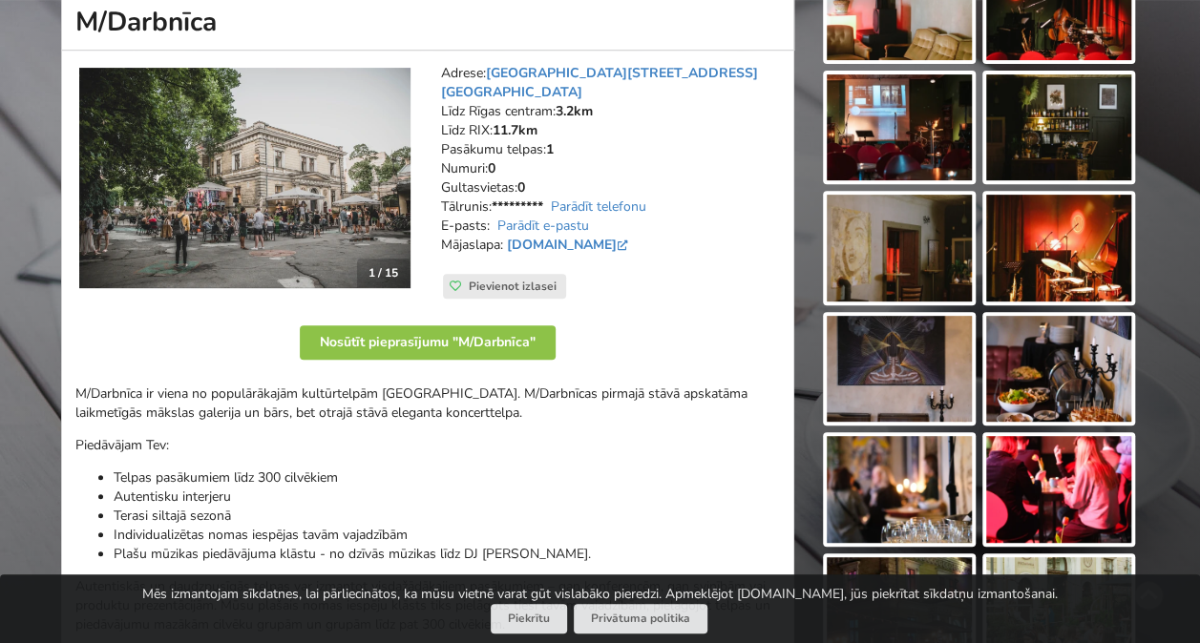
scroll to position [286, 0]
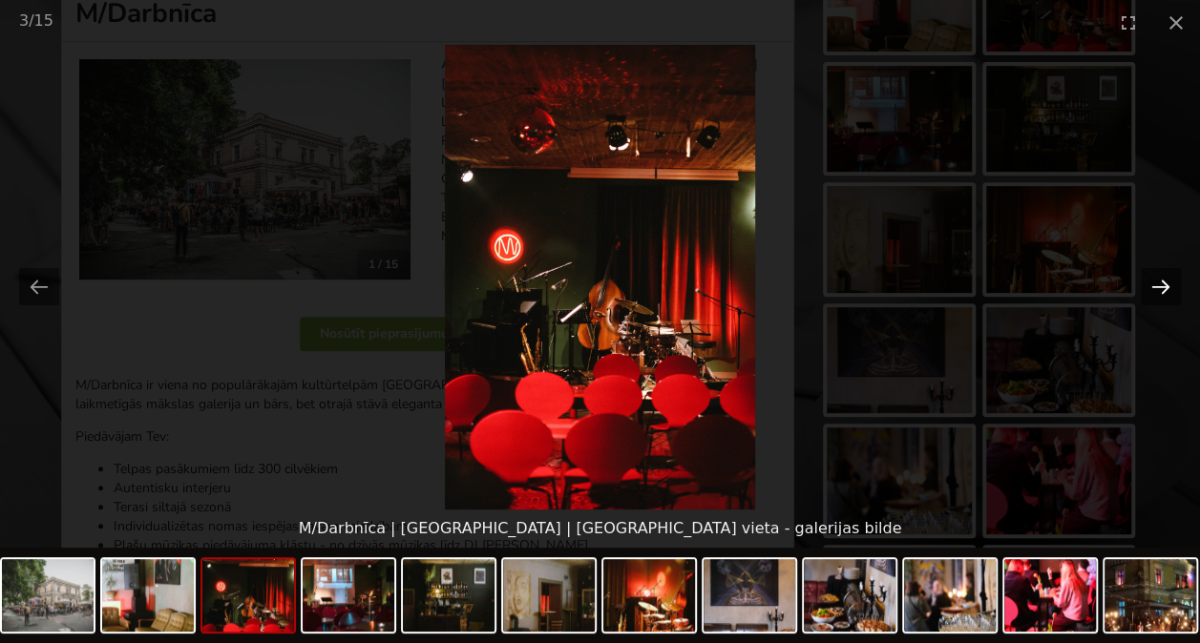
click at [1160, 282] on button "Next slide" at bounding box center [1161, 286] width 40 height 37
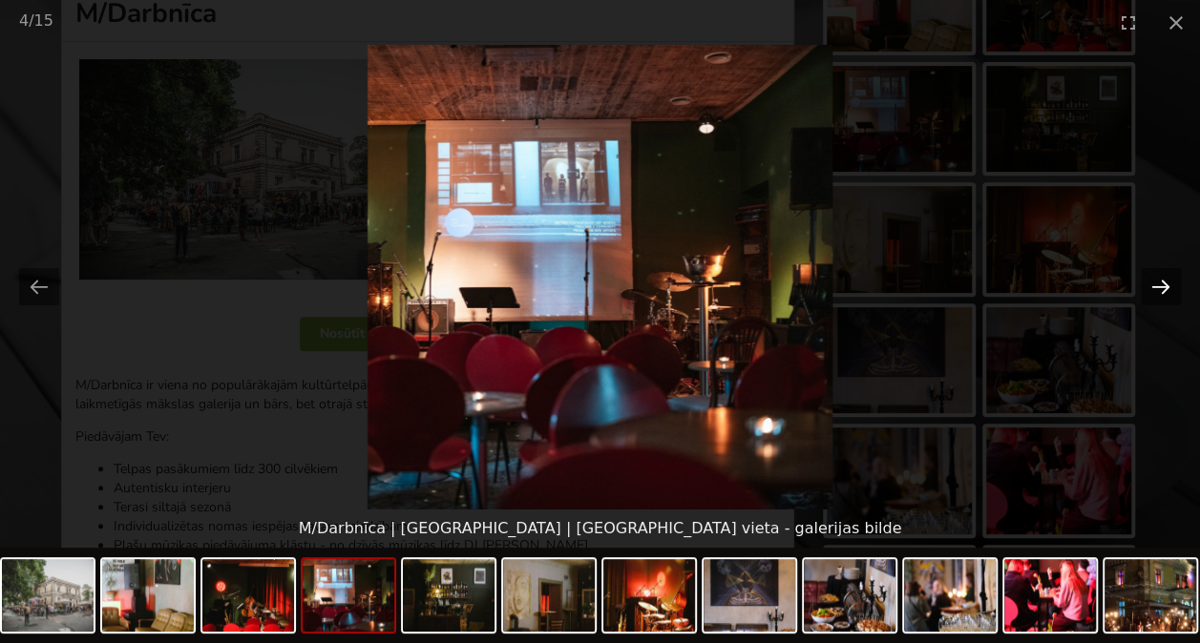
click at [1160, 282] on button "Next slide" at bounding box center [1161, 286] width 40 height 37
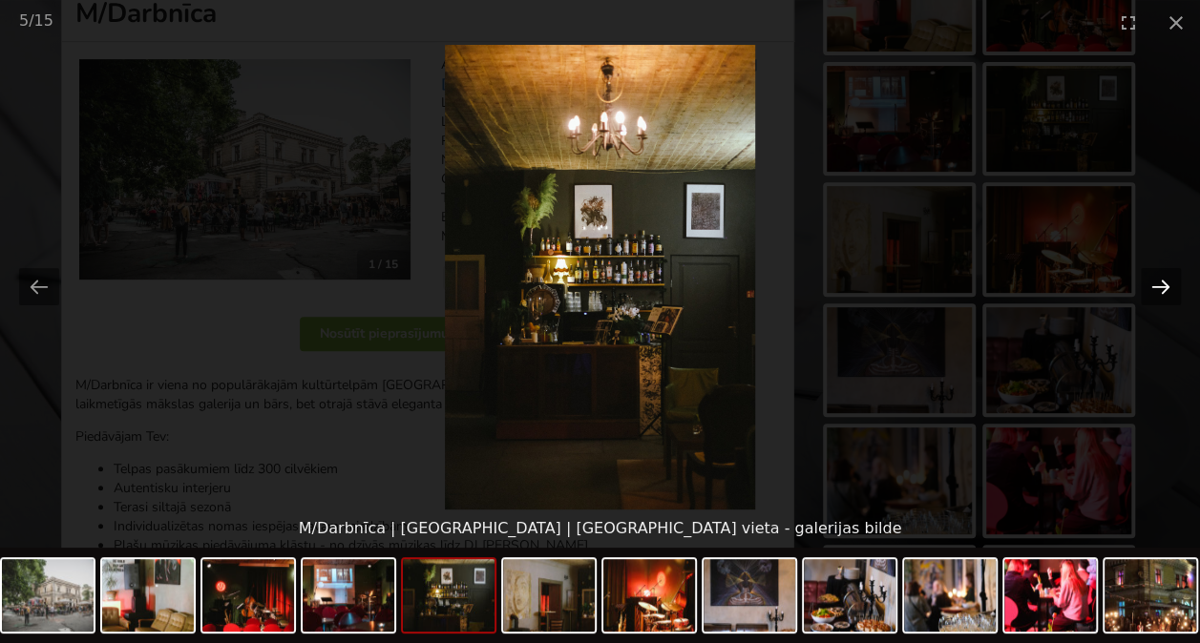
click at [1160, 282] on button "Next slide" at bounding box center [1161, 286] width 40 height 37
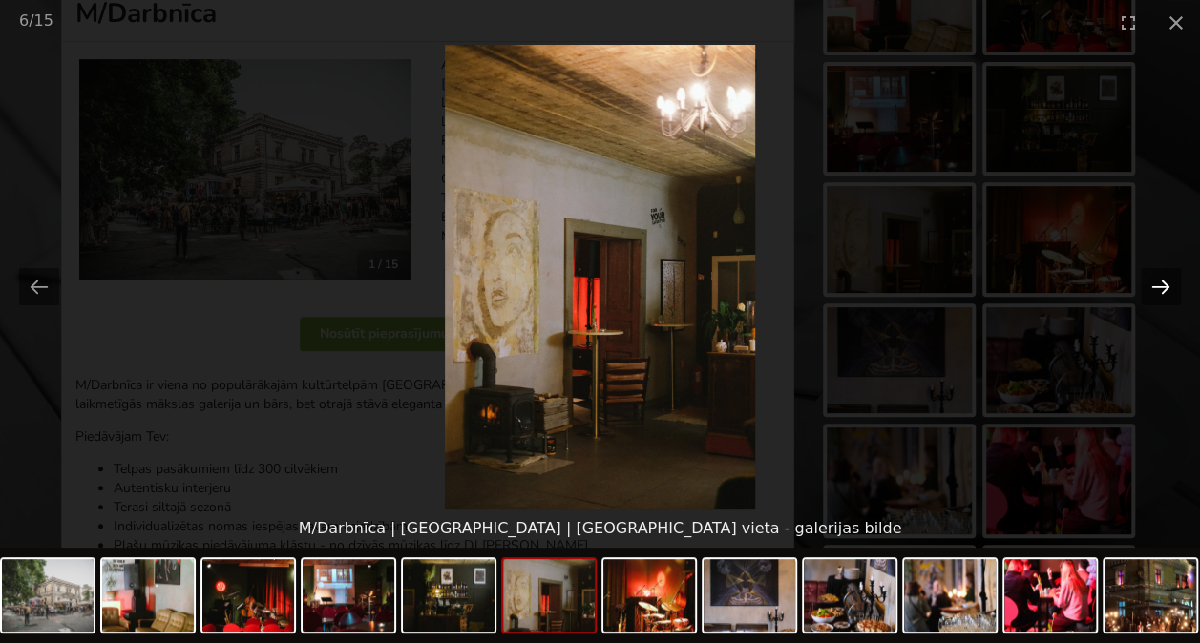
click at [1160, 282] on button "Next slide" at bounding box center [1161, 286] width 40 height 37
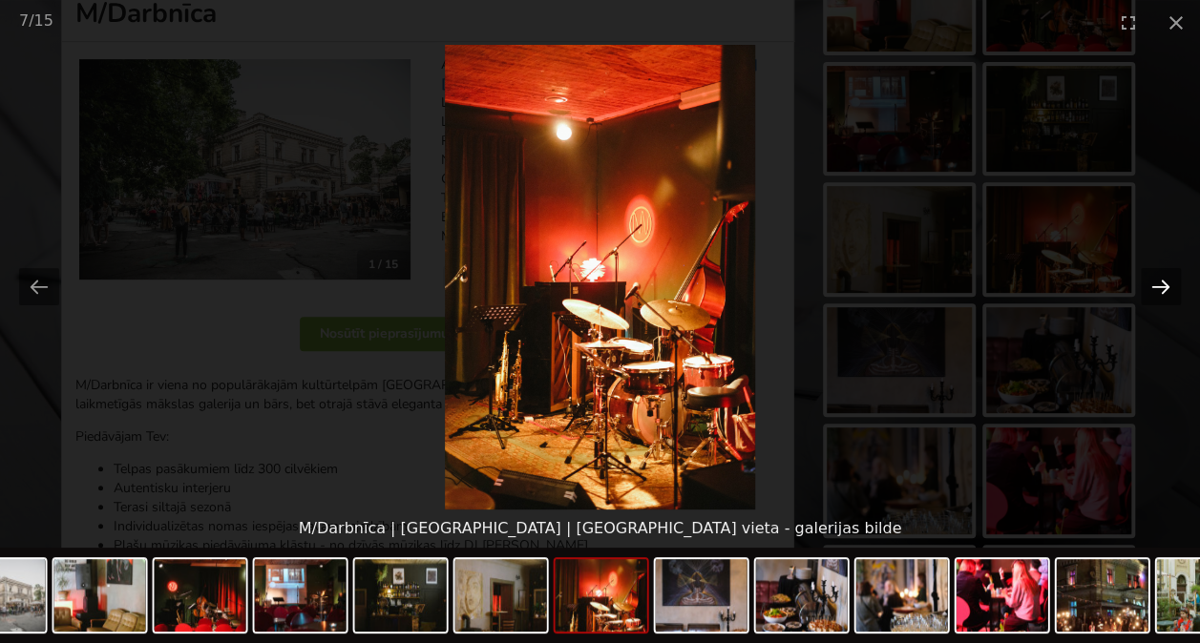
click at [1160, 282] on button "Next slide" at bounding box center [1161, 286] width 40 height 37
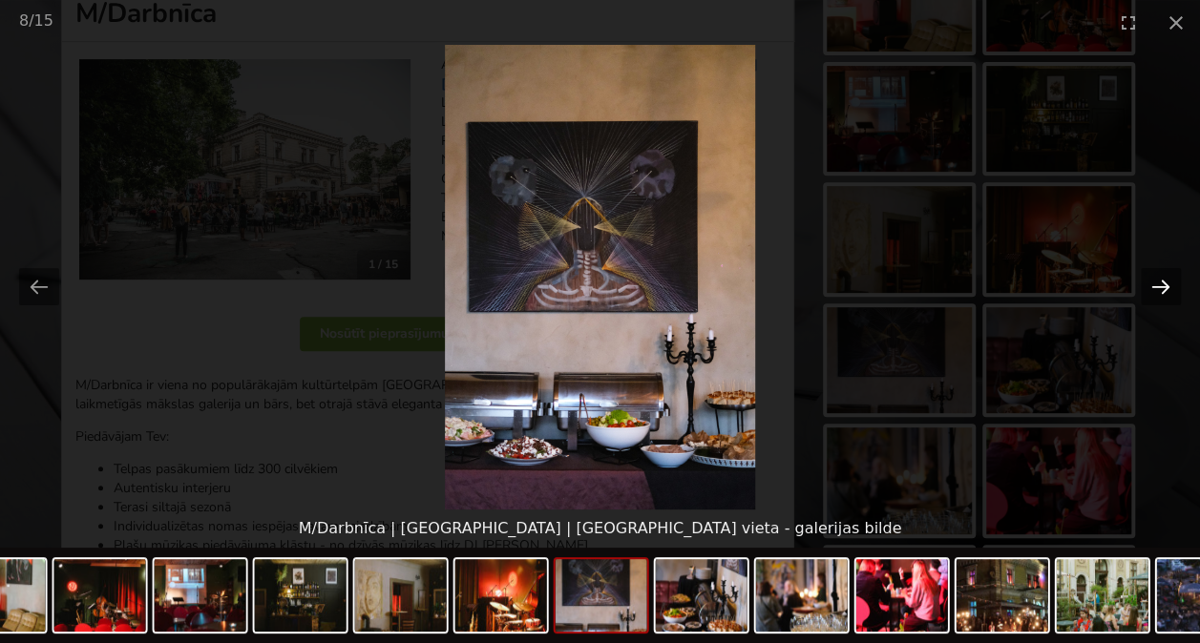
click at [1155, 275] on button "Next slide" at bounding box center [1161, 286] width 40 height 37
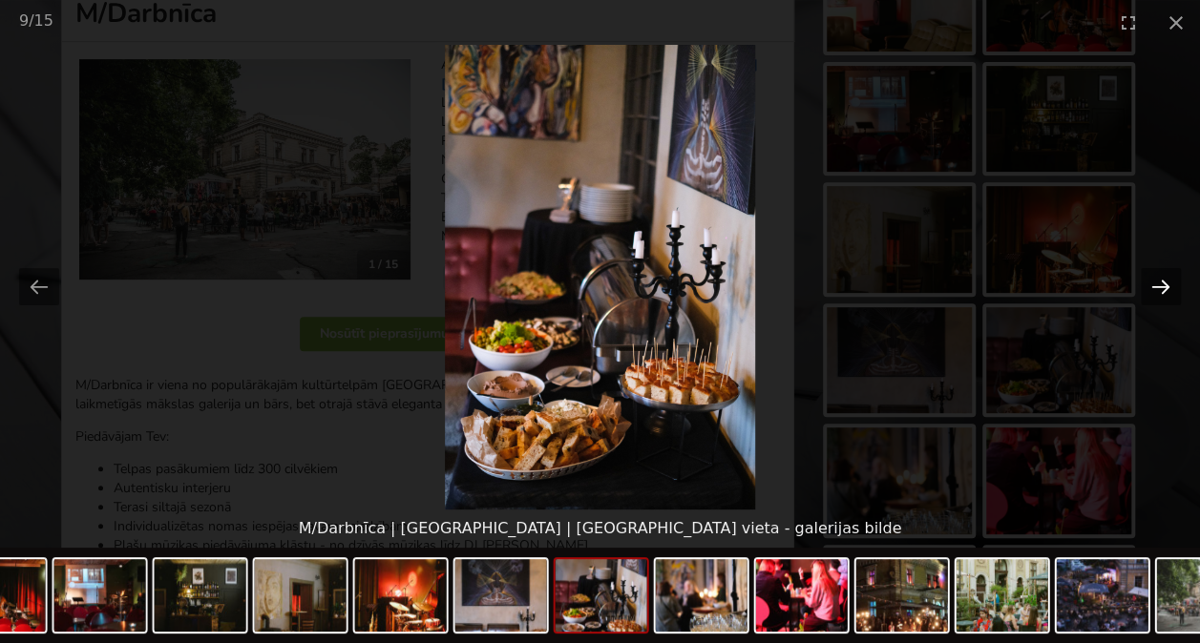
click at [1155, 275] on button "Next slide" at bounding box center [1161, 286] width 40 height 37
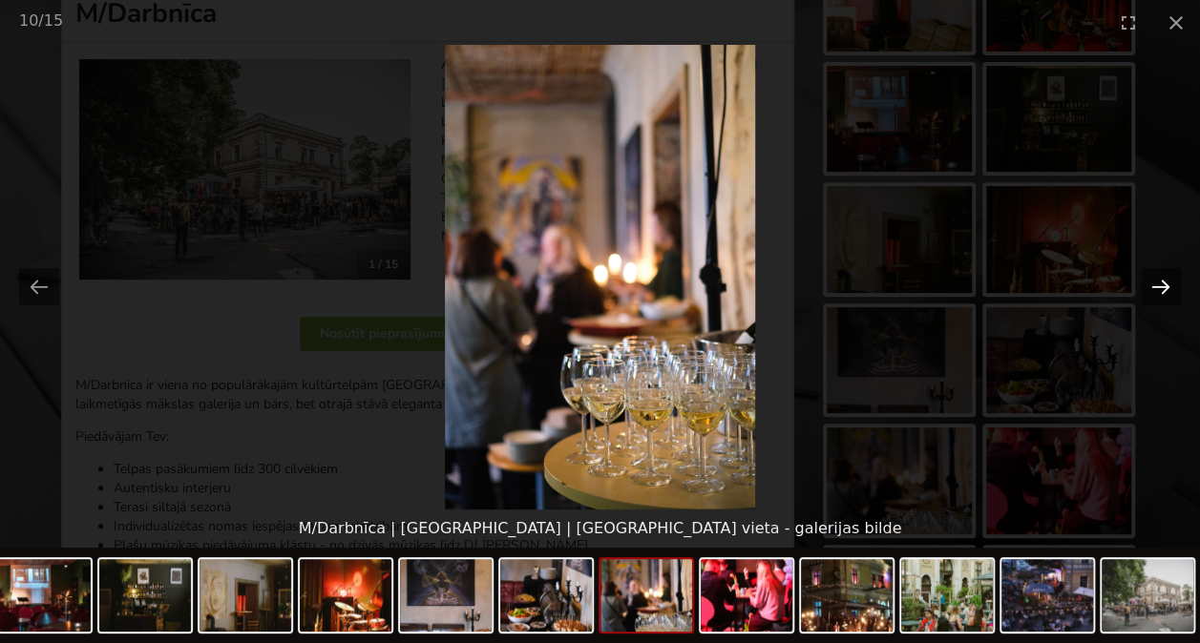
click at [1155, 275] on button "Next slide" at bounding box center [1161, 286] width 40 height 37
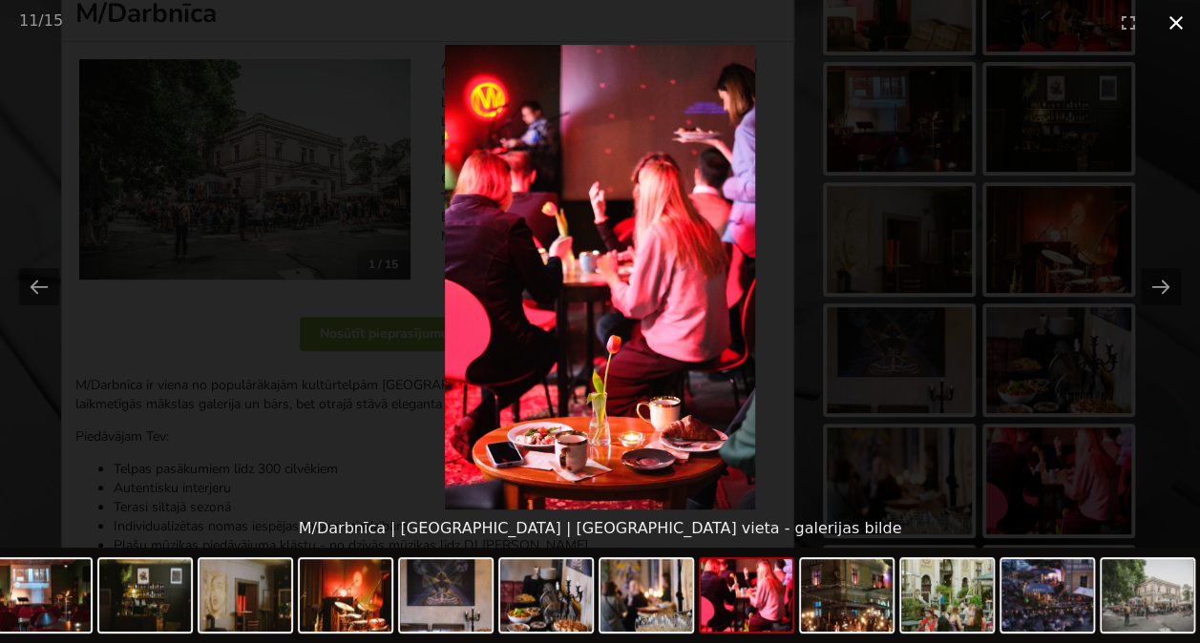
click at [1178, 20] on button "Close gallery" at bounding box center [1176, 22] width 48 height 45
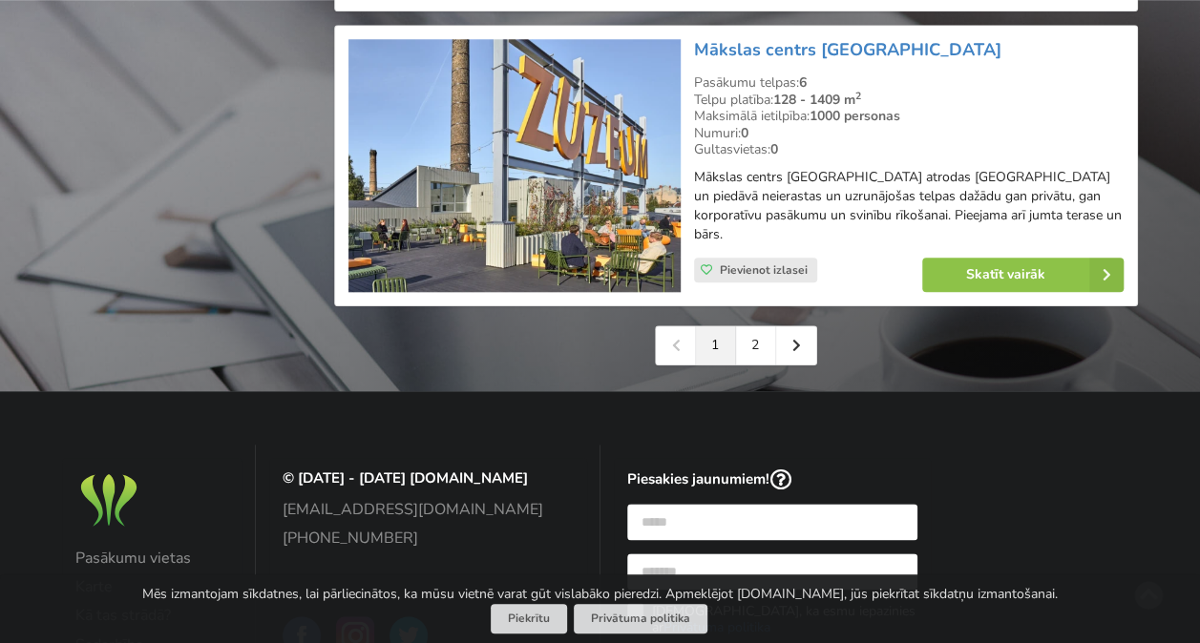
scroll to position [4533, 0]
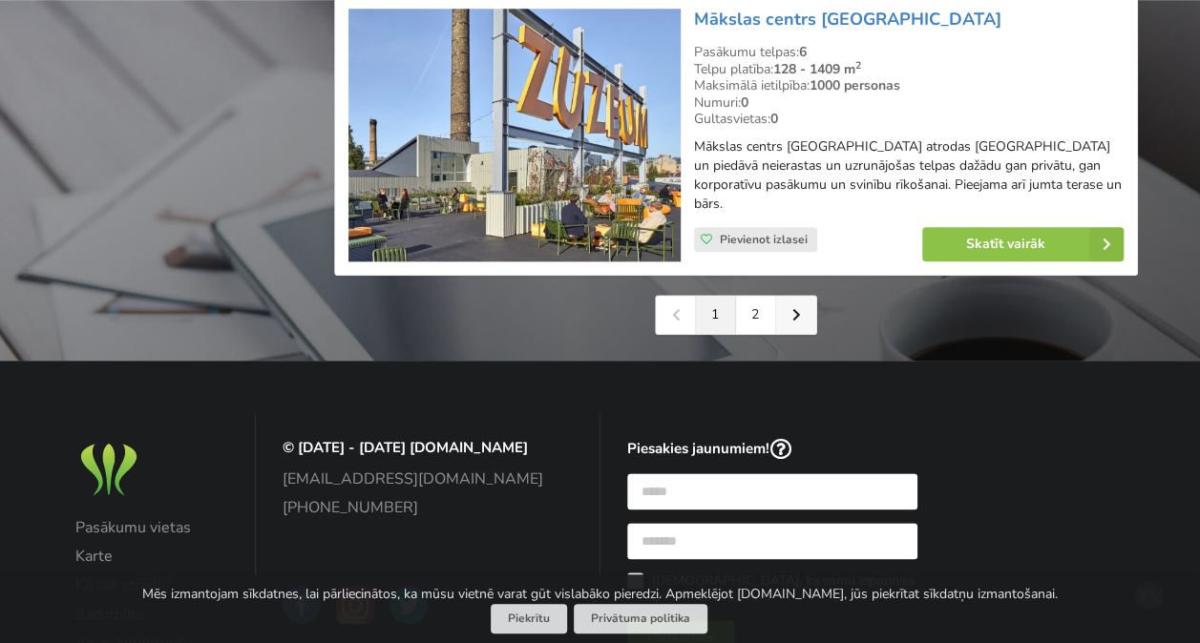
click at [802, 296] on link at bounding box center [796, 315] width 40 height 38
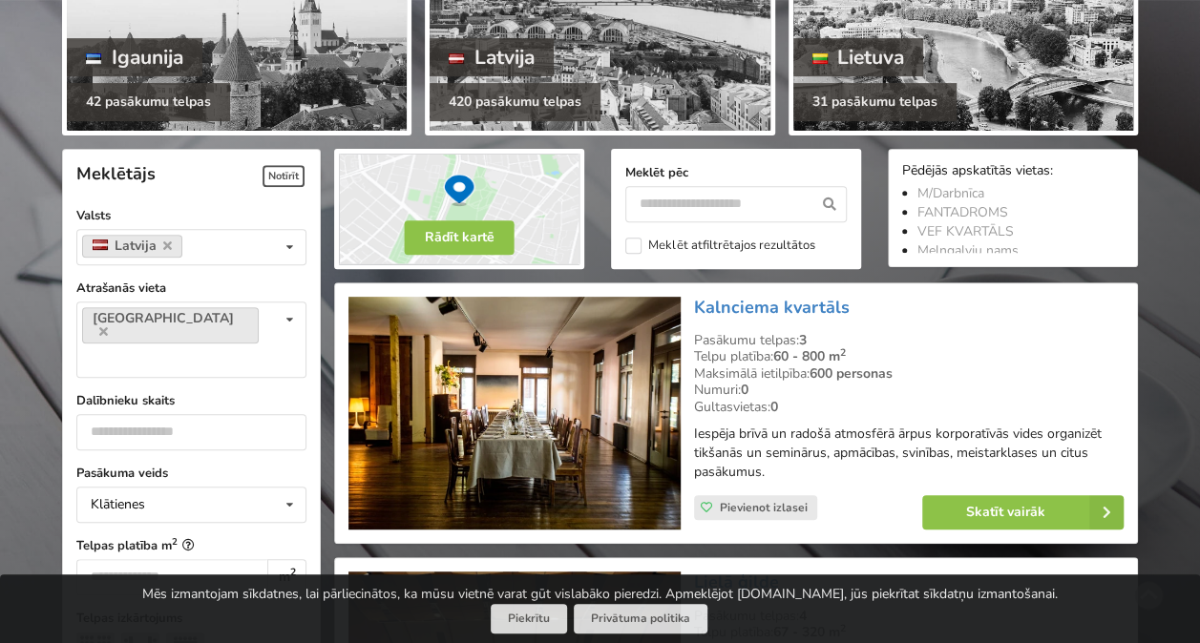
scroll to position [191, 0]
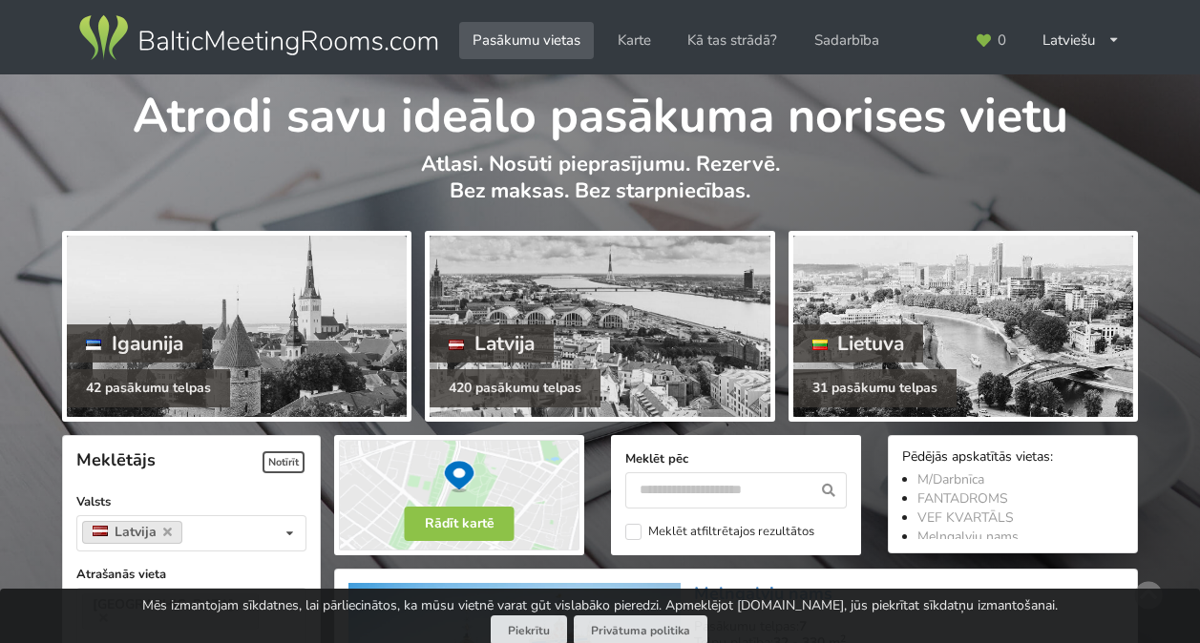
scroll to position [4533, 0]
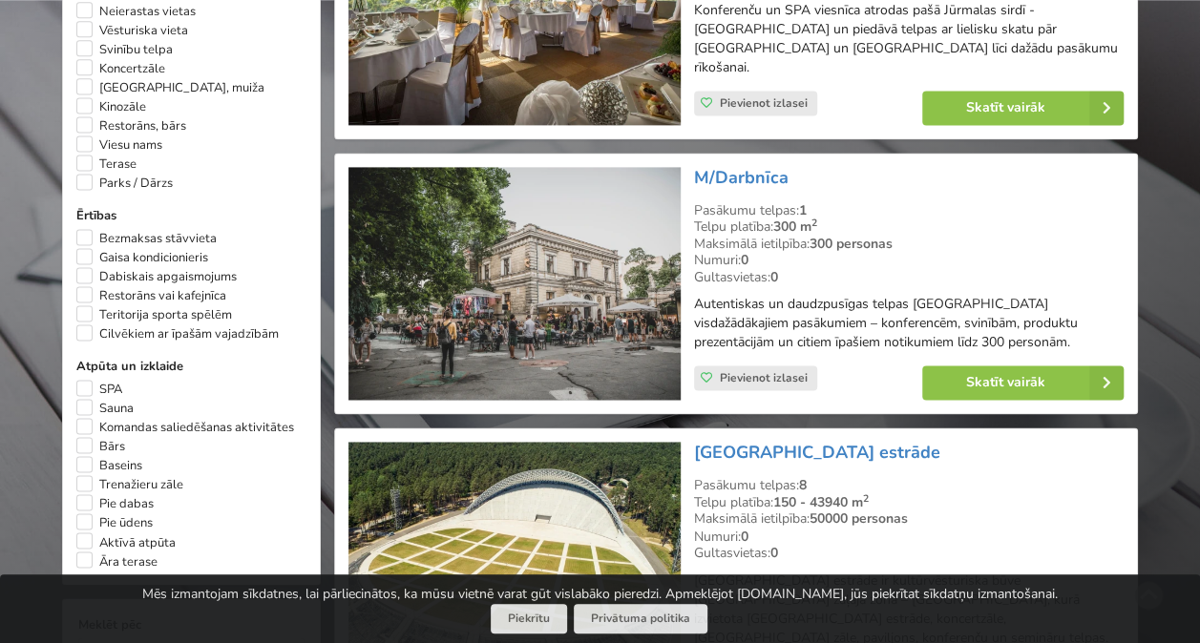
scroll to position [1287, 0]
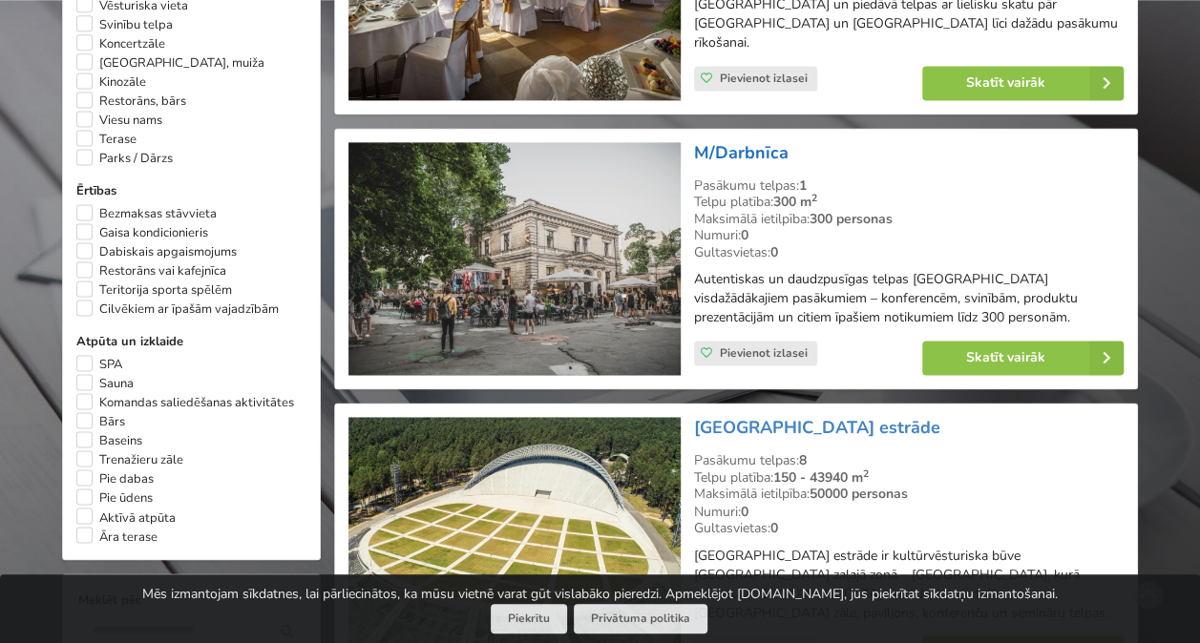
click at [726, 141] on link "M/Darbnīca" at bounding box center [741, 152] width 95 height 23
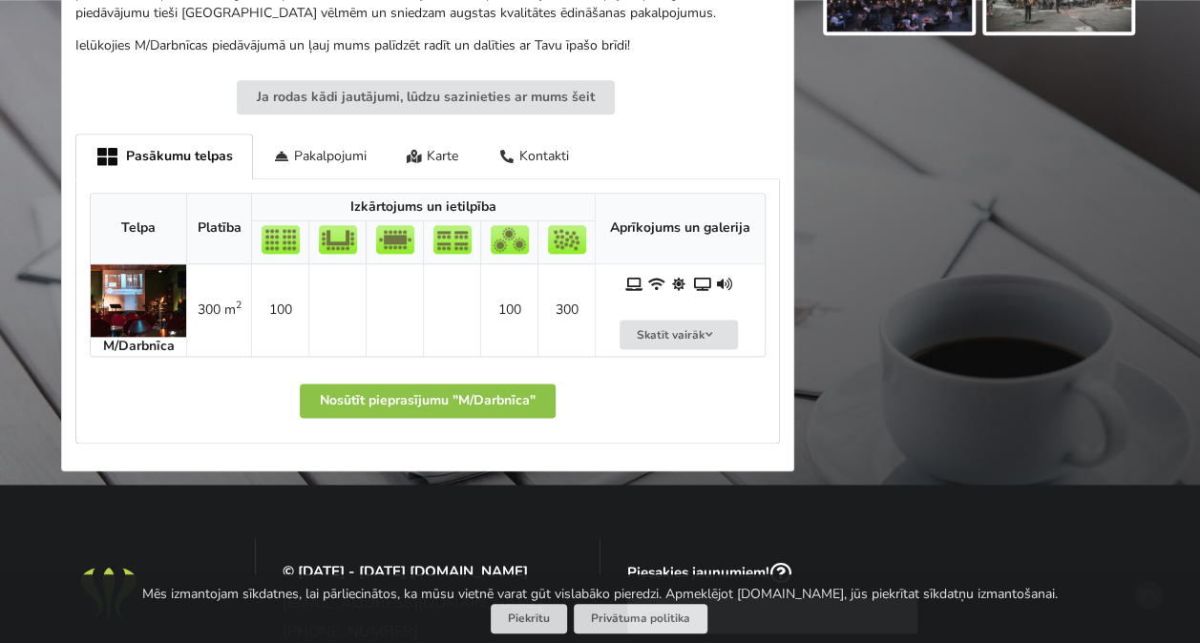
scroll to position [1050, 0]
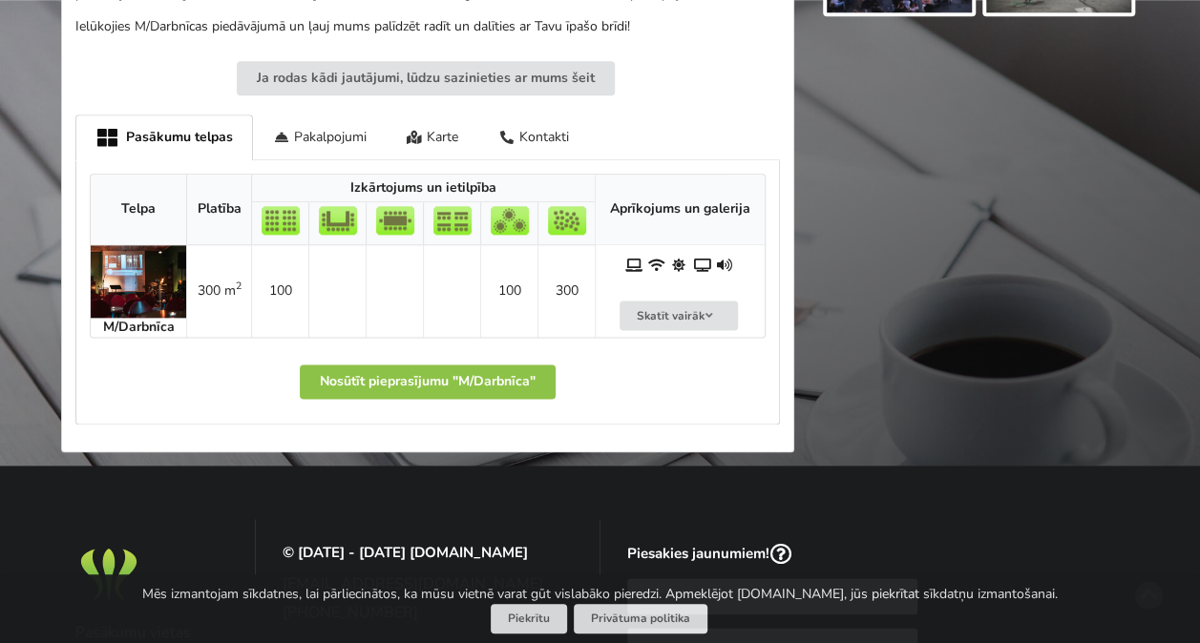
click at [128, 276] on img at bounding box center [138, 281] width 95 height 73
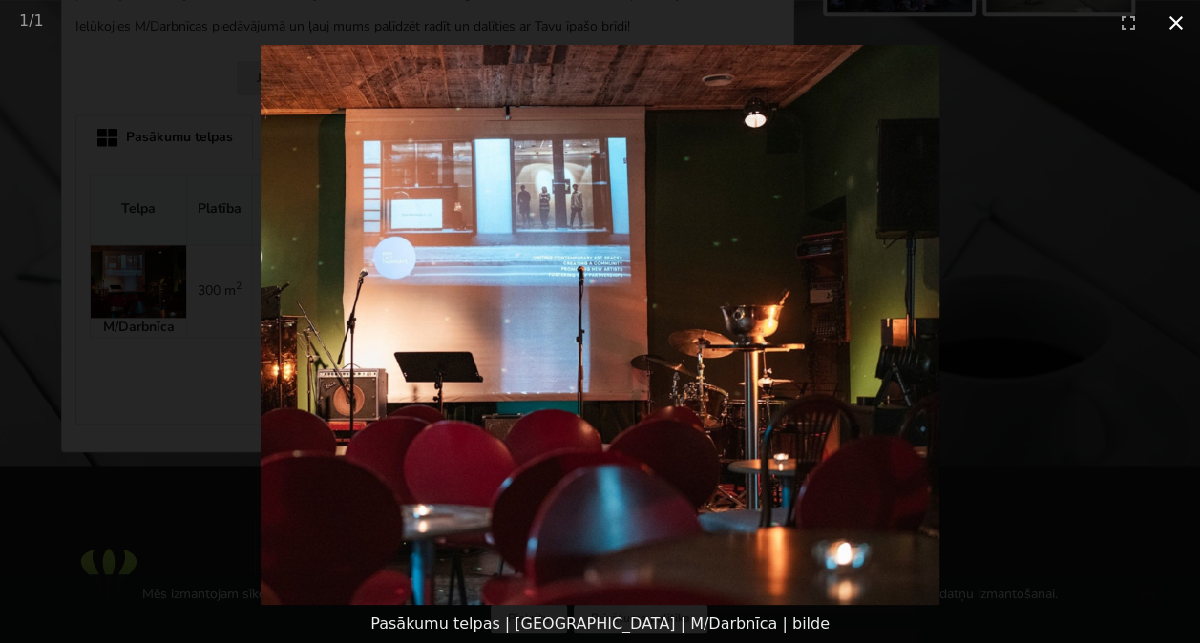
click at [1174, 21] on button "Close gallery" at bounding box center [1176, 22] width 48 height 45
